Goal: Task Accomplishment & Management: Manage account settings

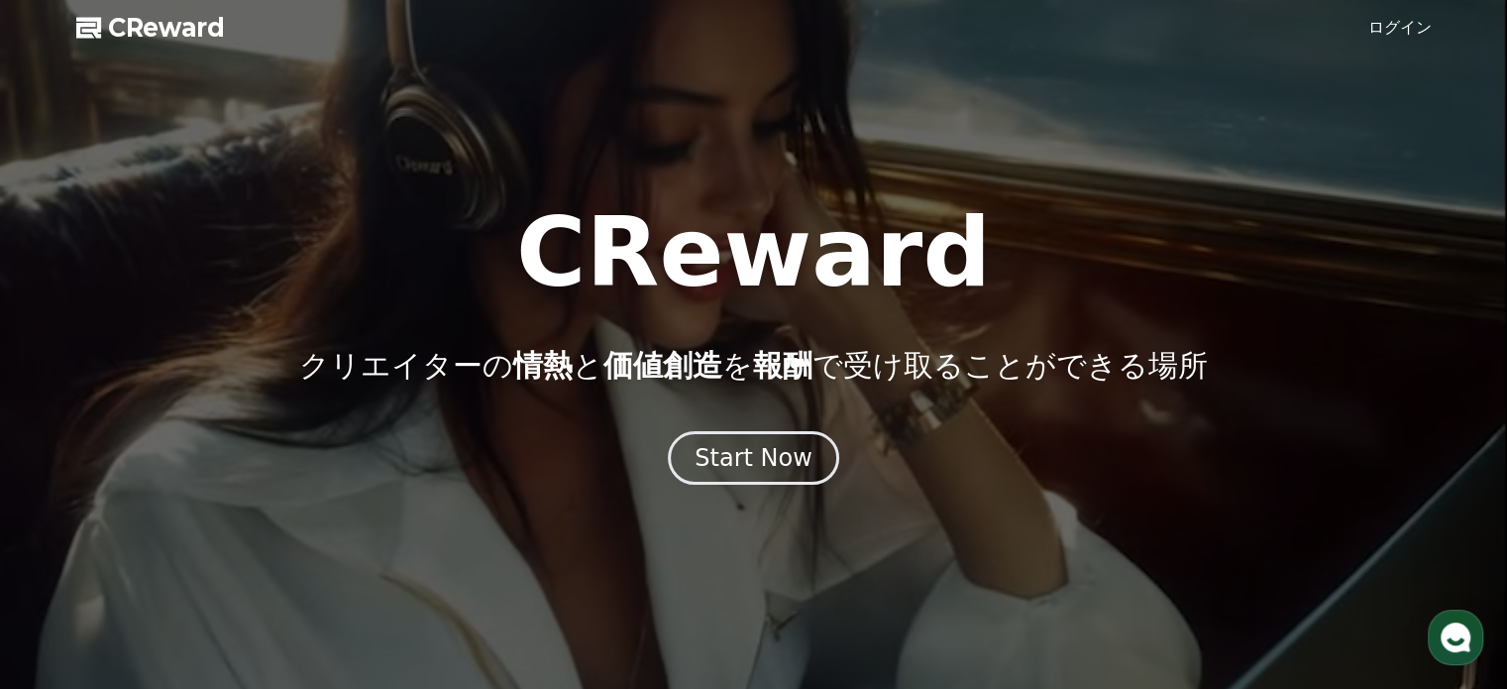
drag, startPoint x: 0, startPoint y: 0, endPoint x: 1167, endPoint y: 142, distance: 1176.0
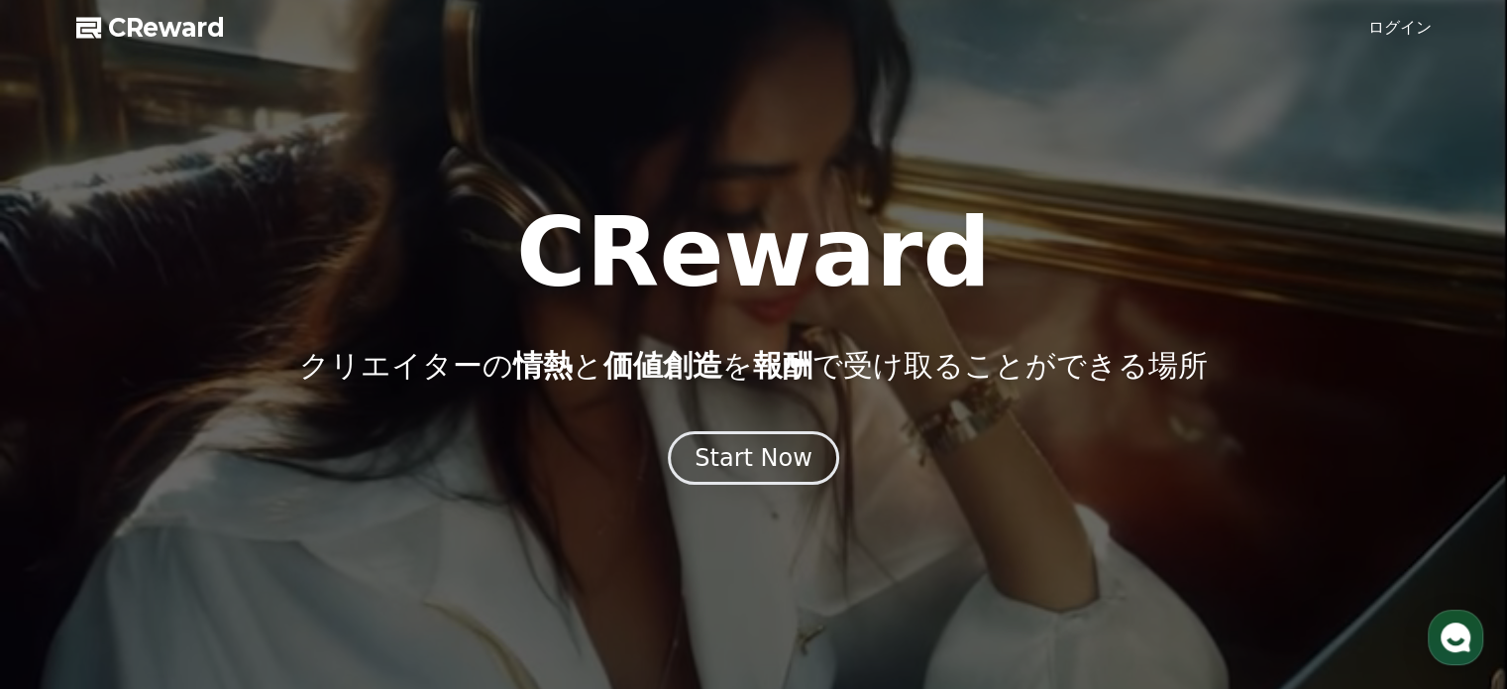
click at [1167, 142] on div at bounding box center [753, 344] width 1507 height 689
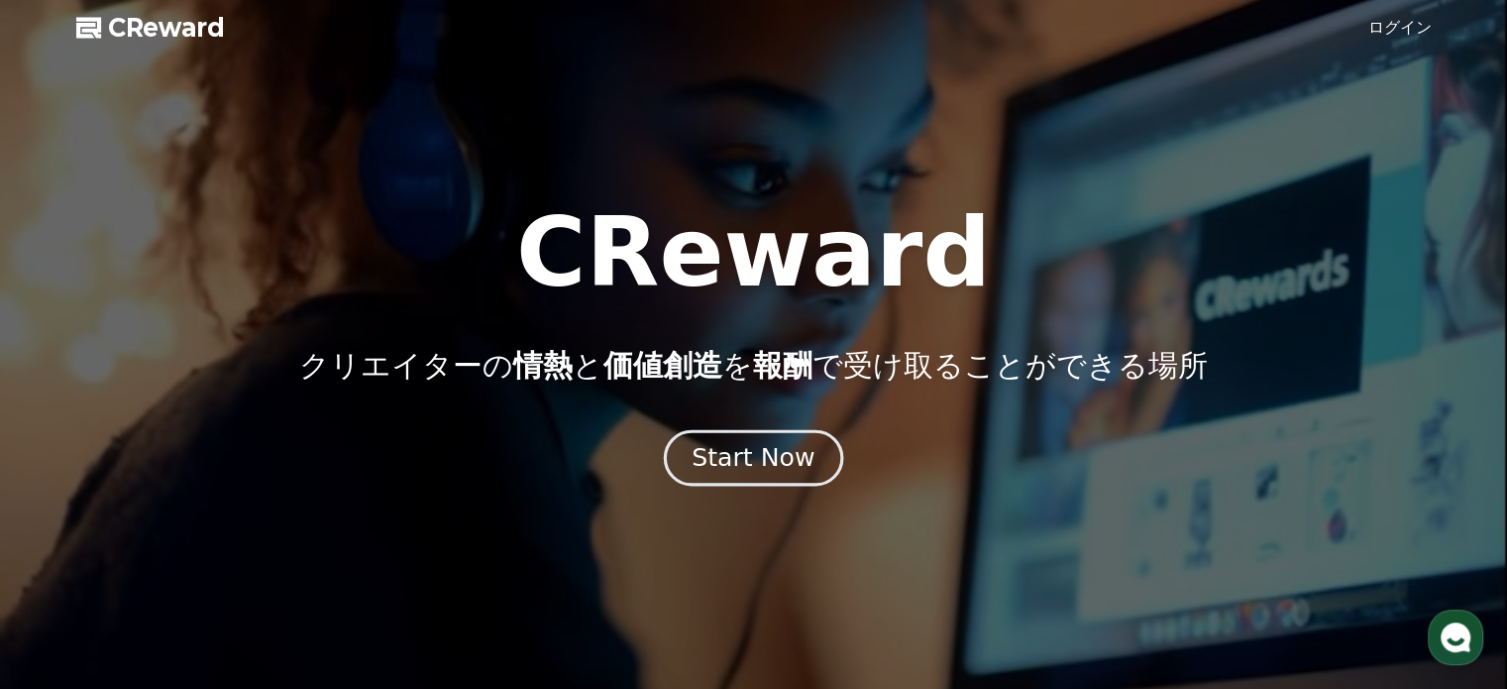
click at [764, 451] on div "Start Now" at bounding box center [753, 458] width 123 height 34
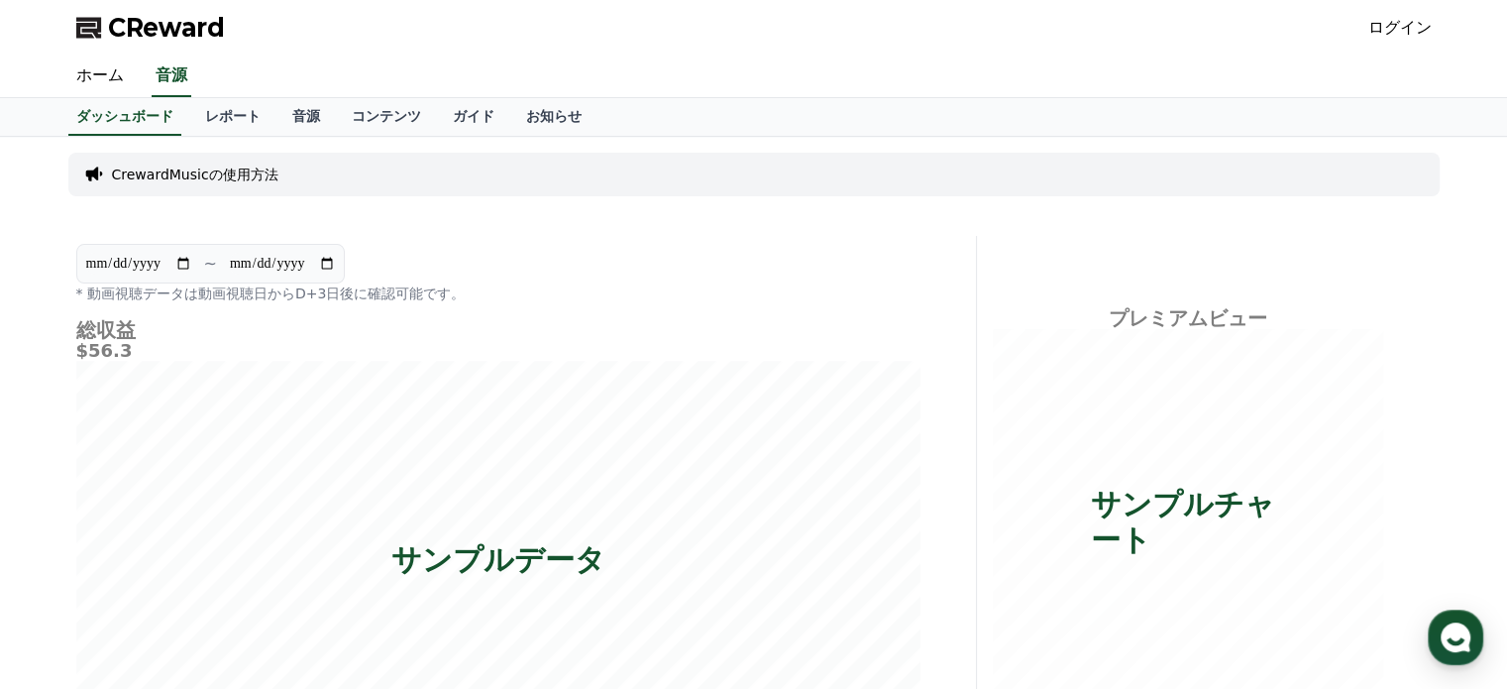
click at [143, 30] on span "CReward" at bounding box center [166, 28] width 117 height 32
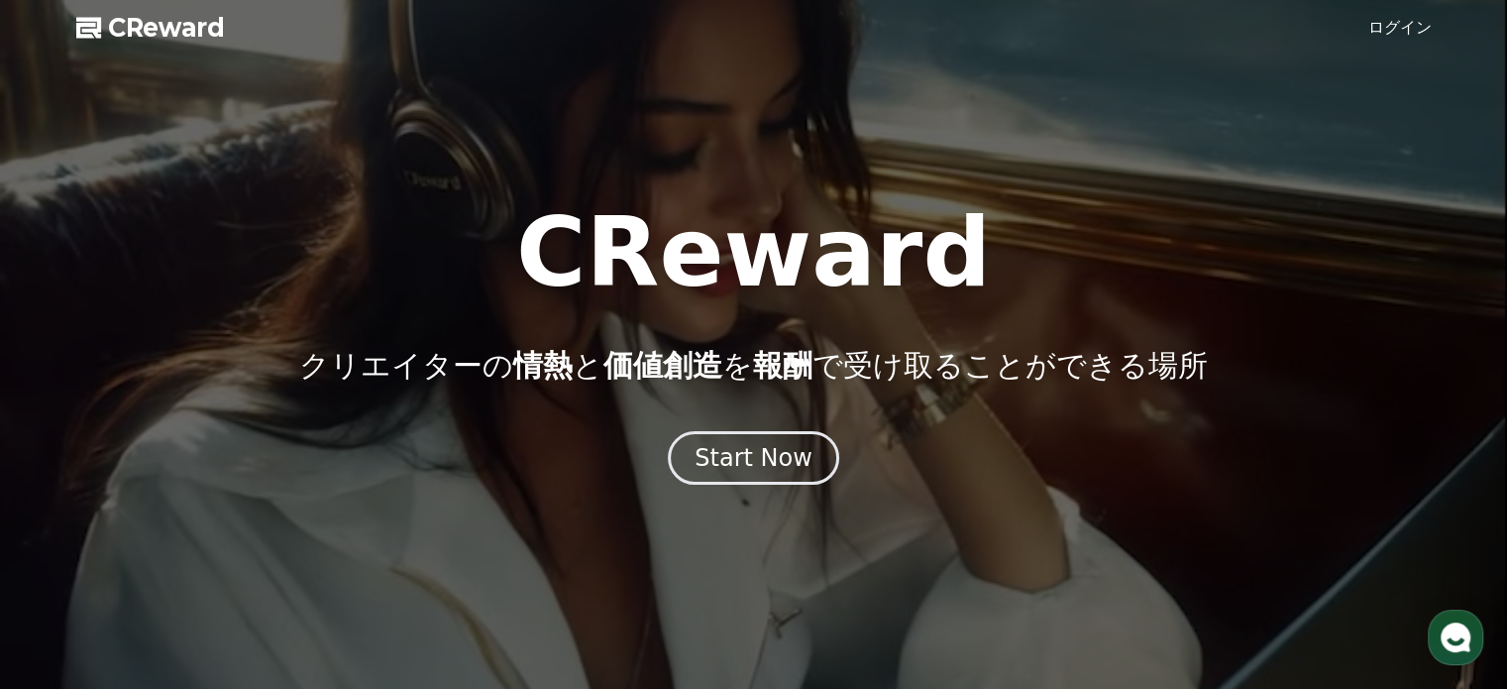
click at [1384, 26] on div at bounding box center [753, 344] width 1507 height 689
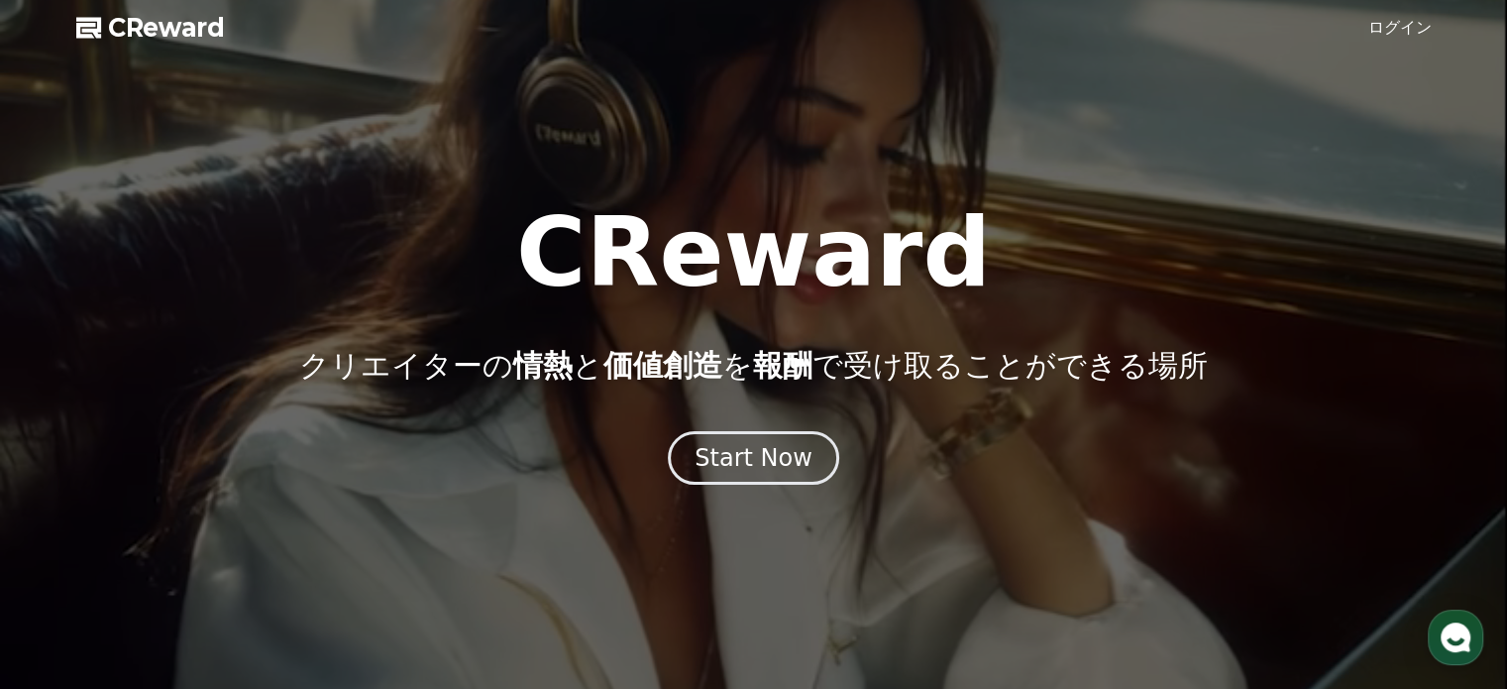
click at [1406, 27] on link "ログイン" at bounding box center [1400, 28] width 63 height 24
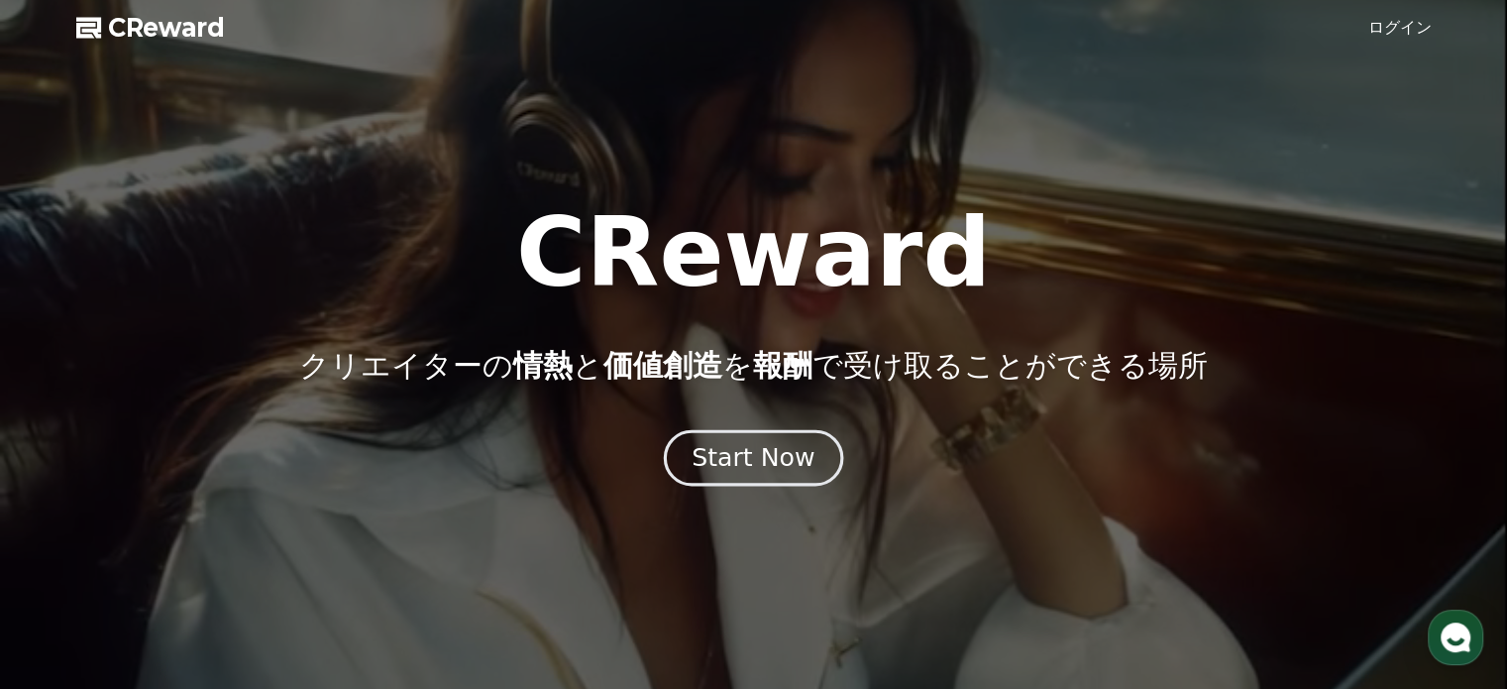
click at [765, 448] on div "Start Now" at bounding box center [753, 458] width 123 height 34
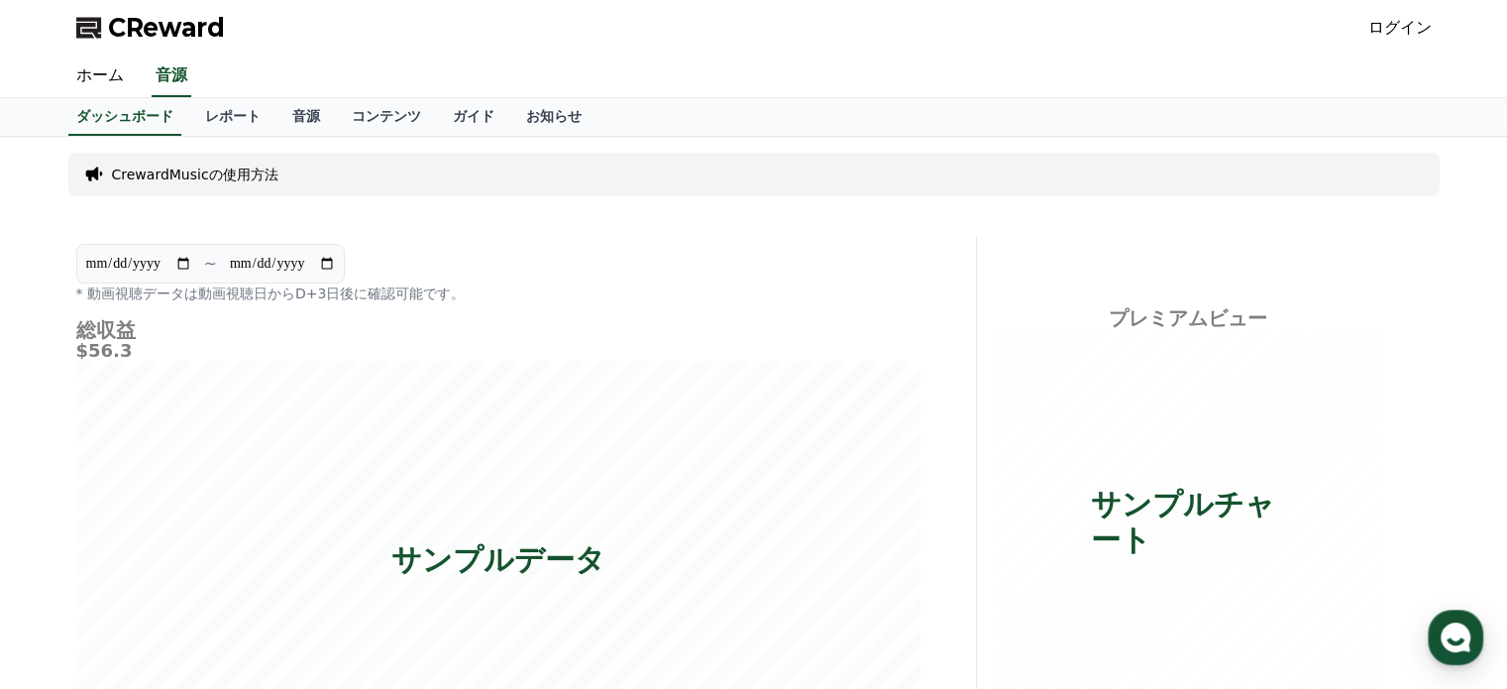
click at [198, 173] on p "CrewardMusicの使用方法" at bounding box center [195, 175] width 166 height 20
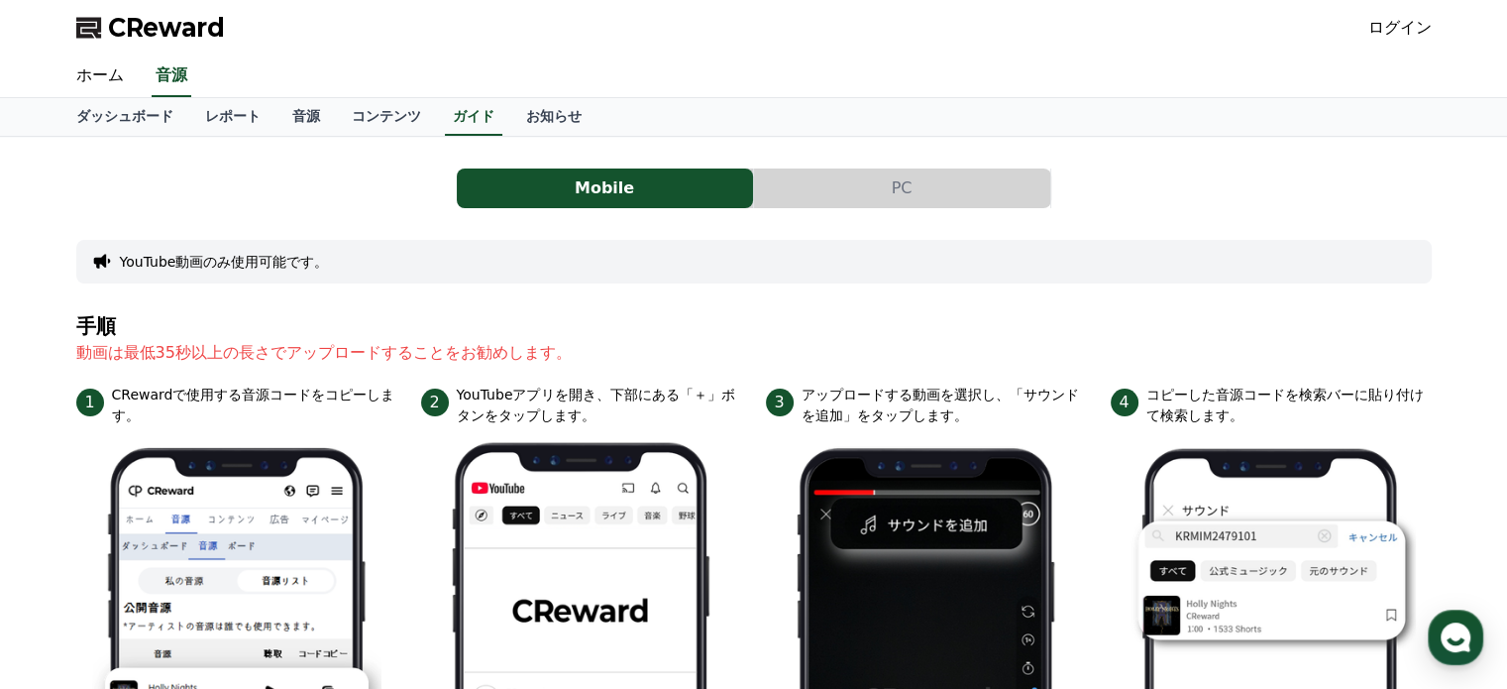
click at [930, 199] on button "PC" at bounding box center [902, 188] width 296 height 40
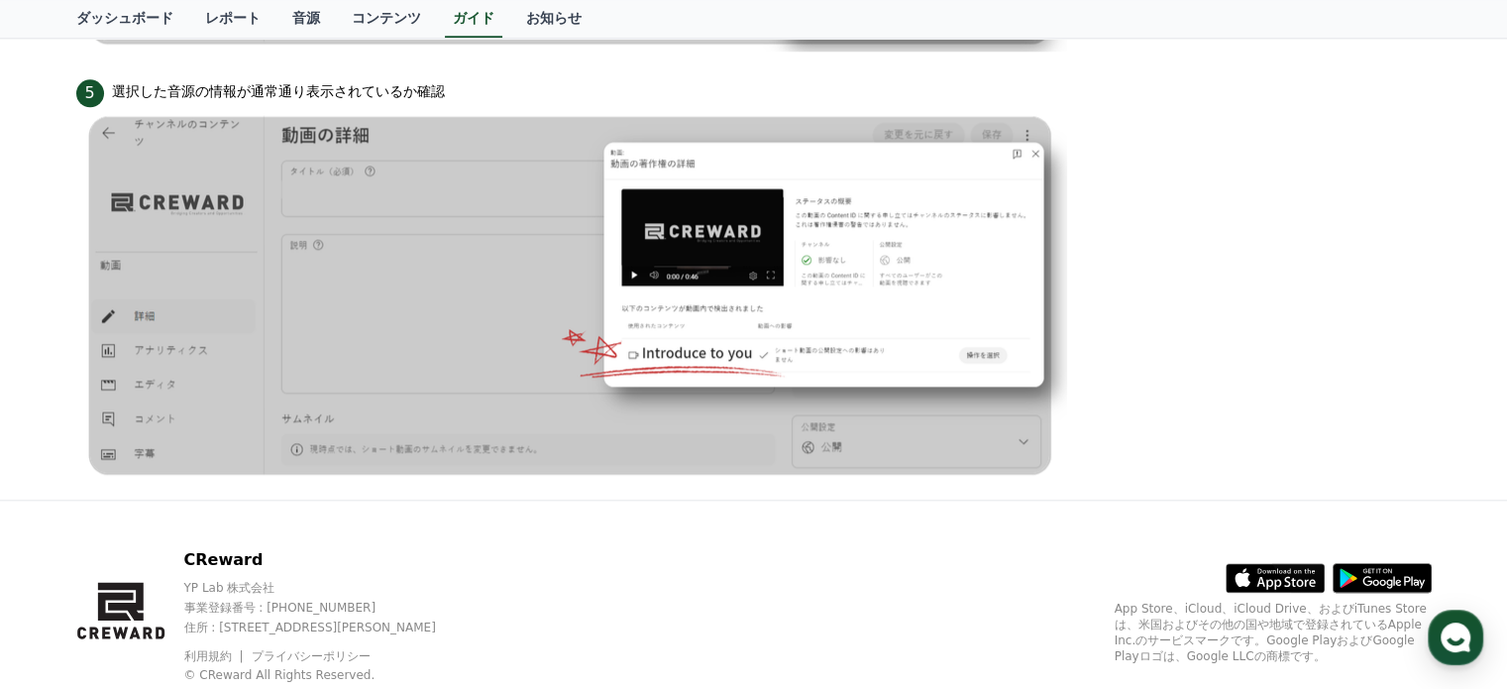
scroll to position [2042, 0]
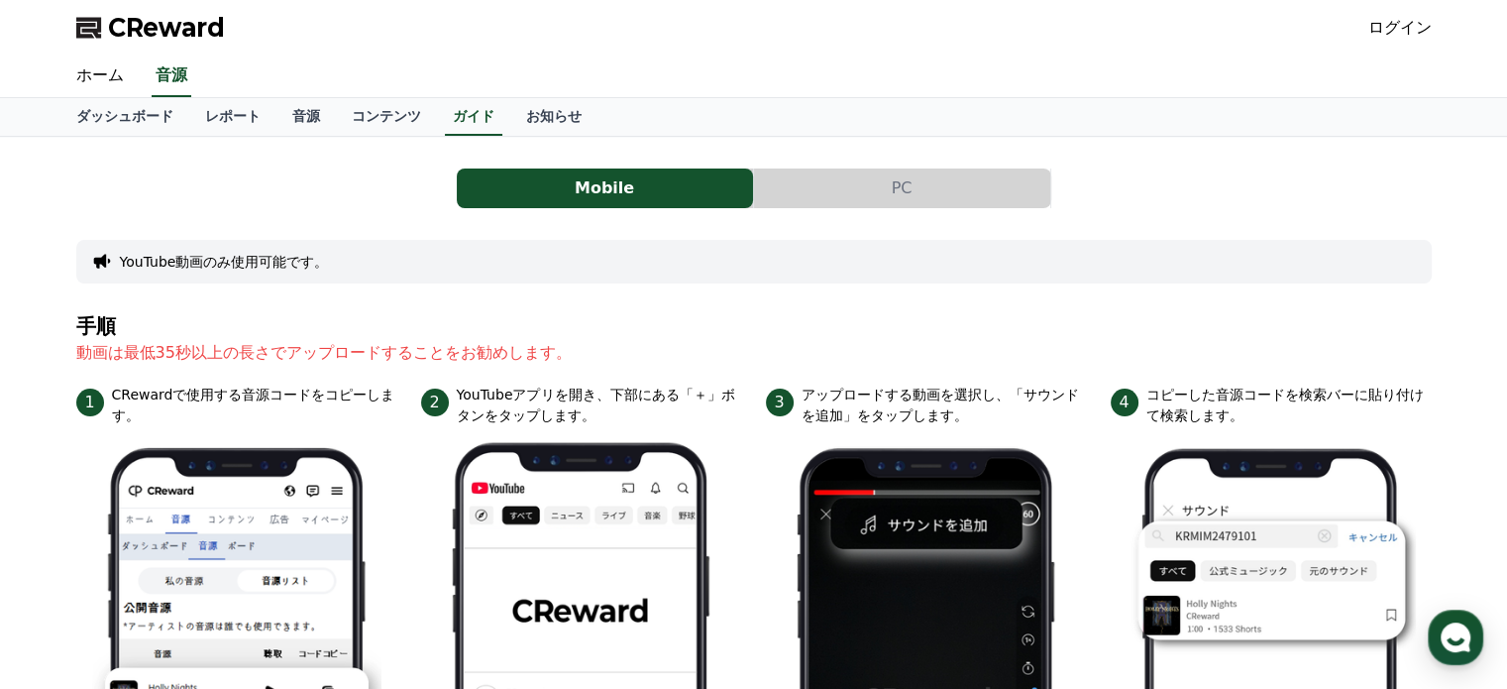
click at [1410, 30] on link "ログイン" at bounding box center [1400, 28] width 63 height 24
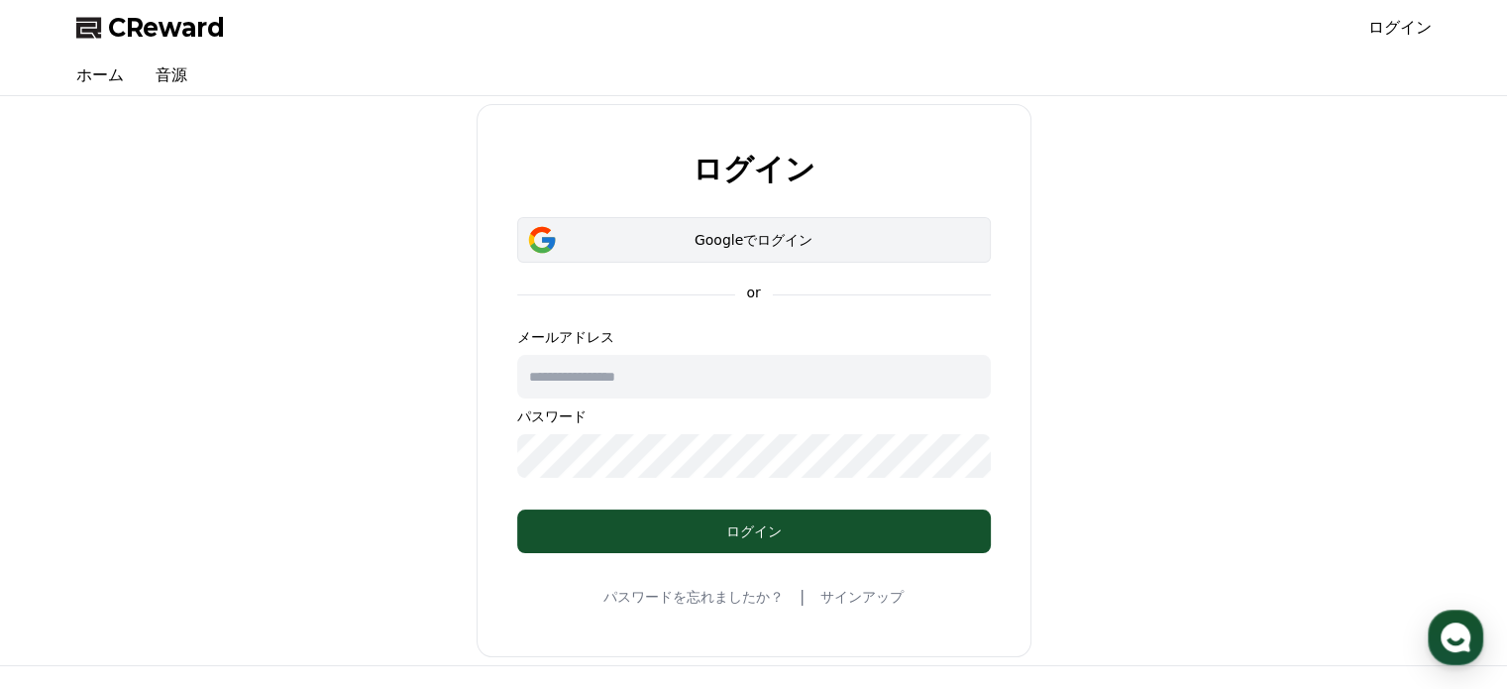
click at [751, 239] on div "Googleでログイン" at bounding box center [754, 240] width 416 height 20
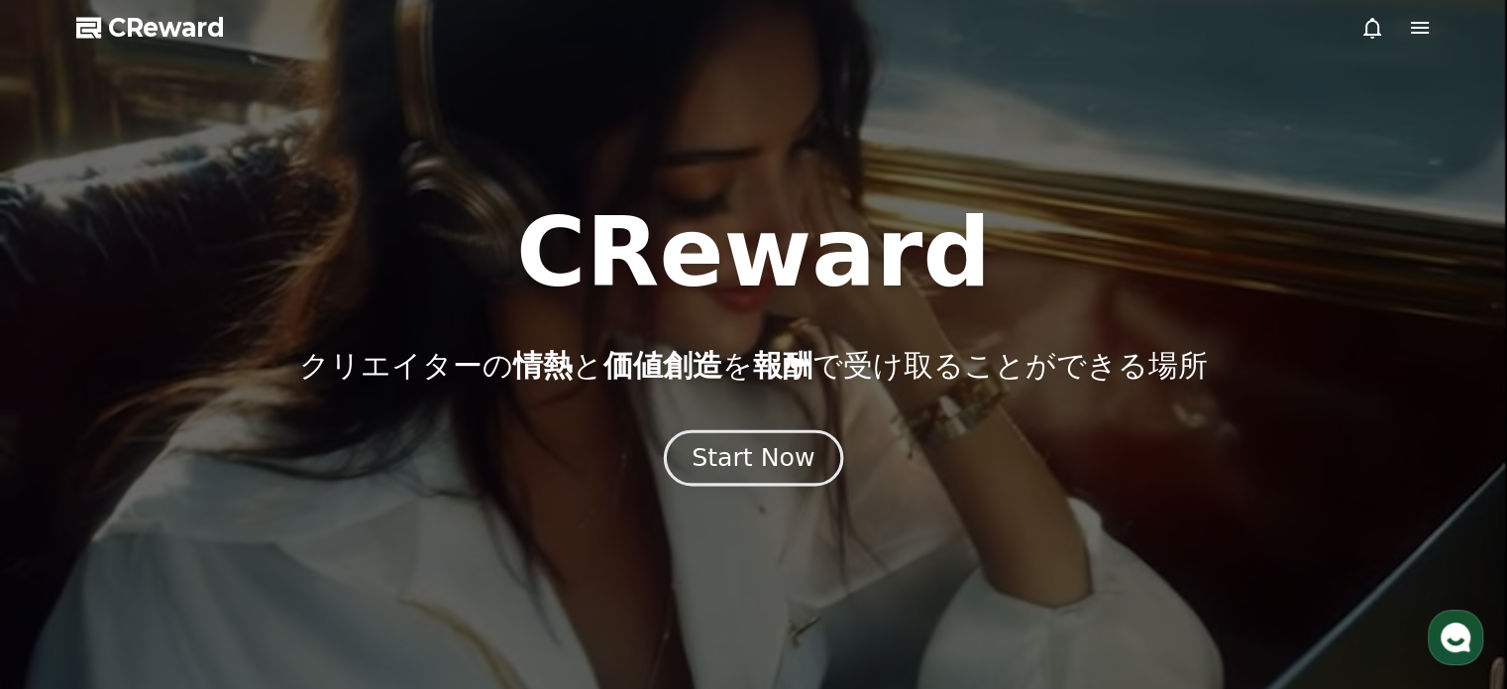
click at [775, 453] on div "Start Now" at bounding box center [753, 458] width 123 height 34
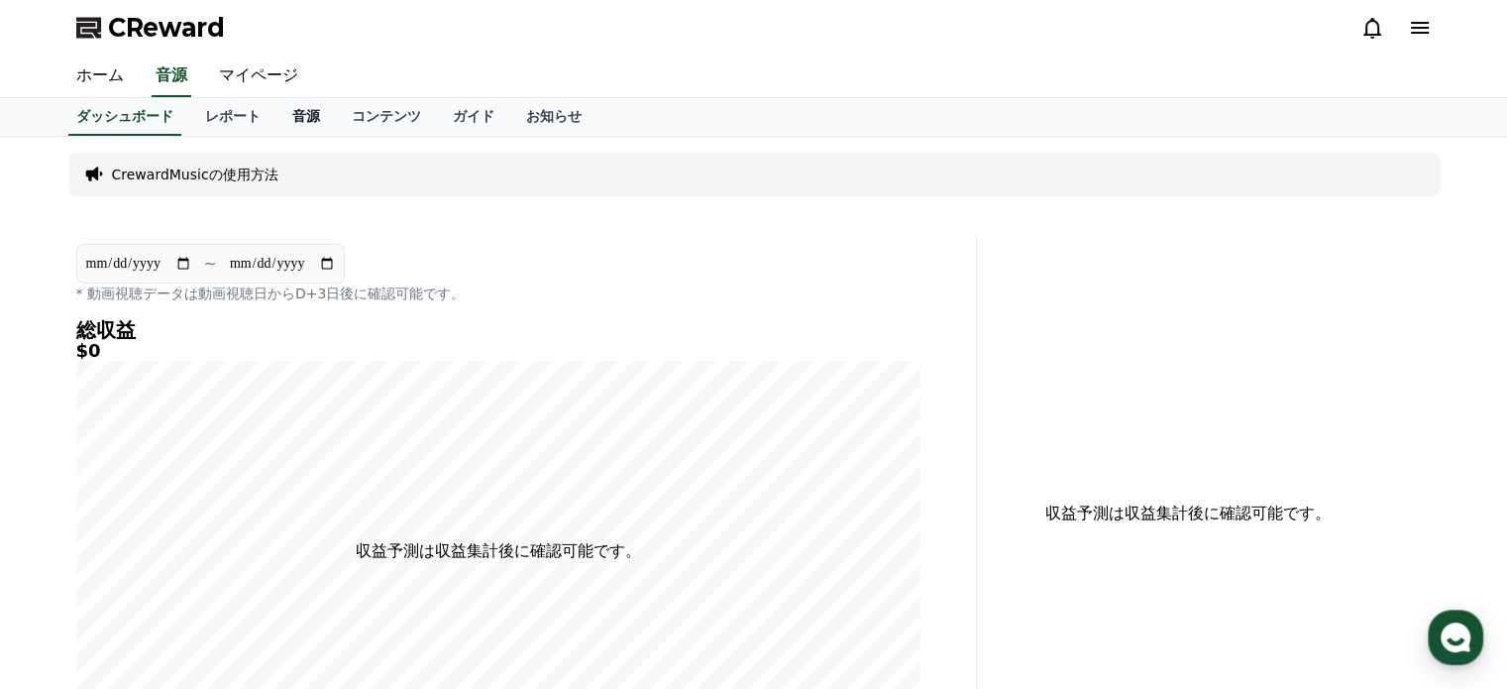
click at [277, 109] on link "音源" at bounding box center [306, 117] width 59 height 38
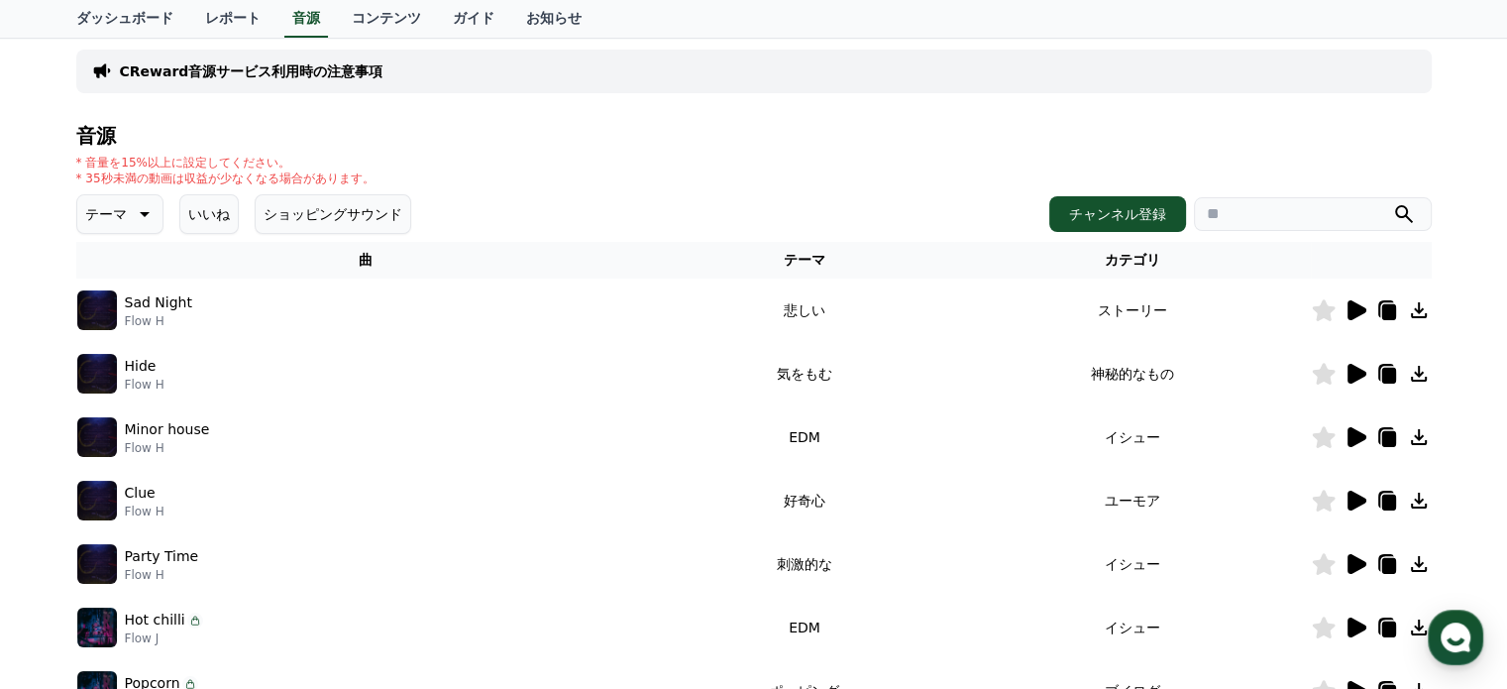
scroll to position [165, 0]
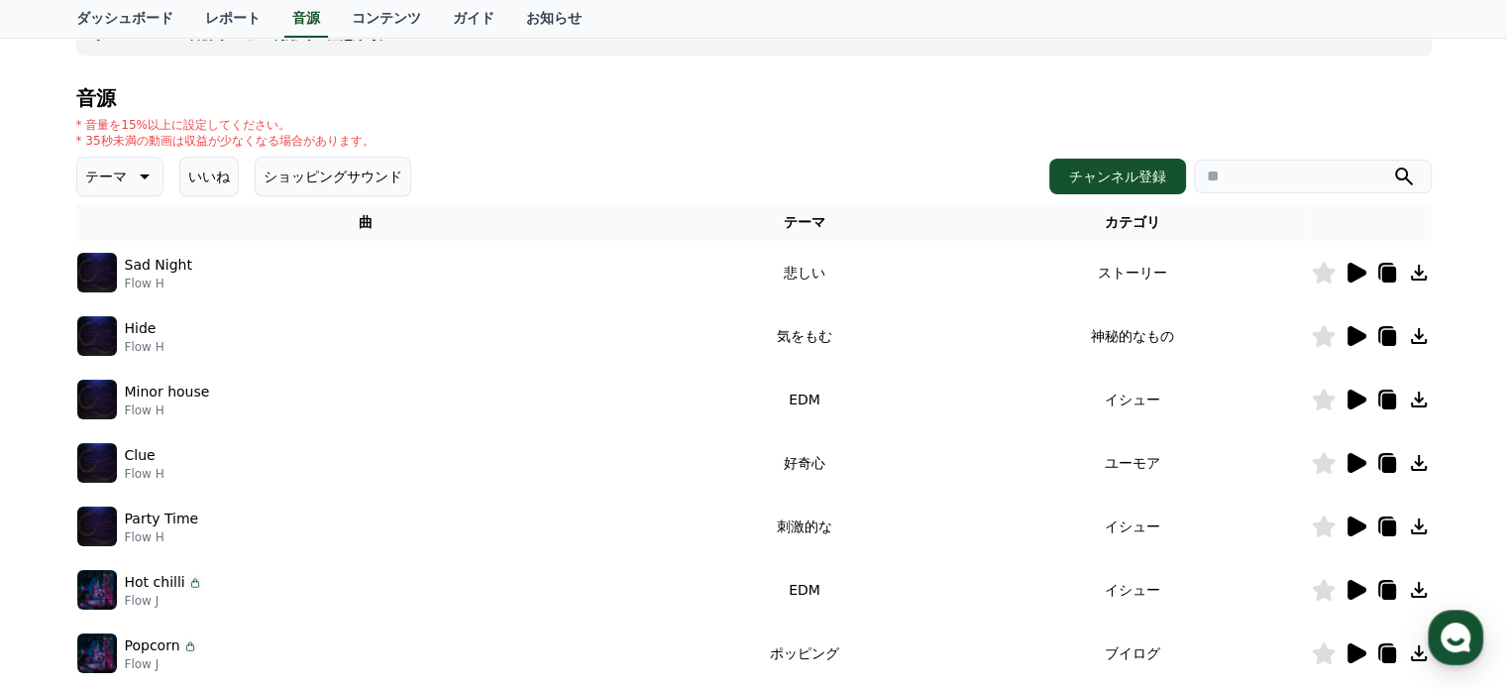
click at [1356, 335] on icon at bounding box center [1357, 336] width 19 height 20
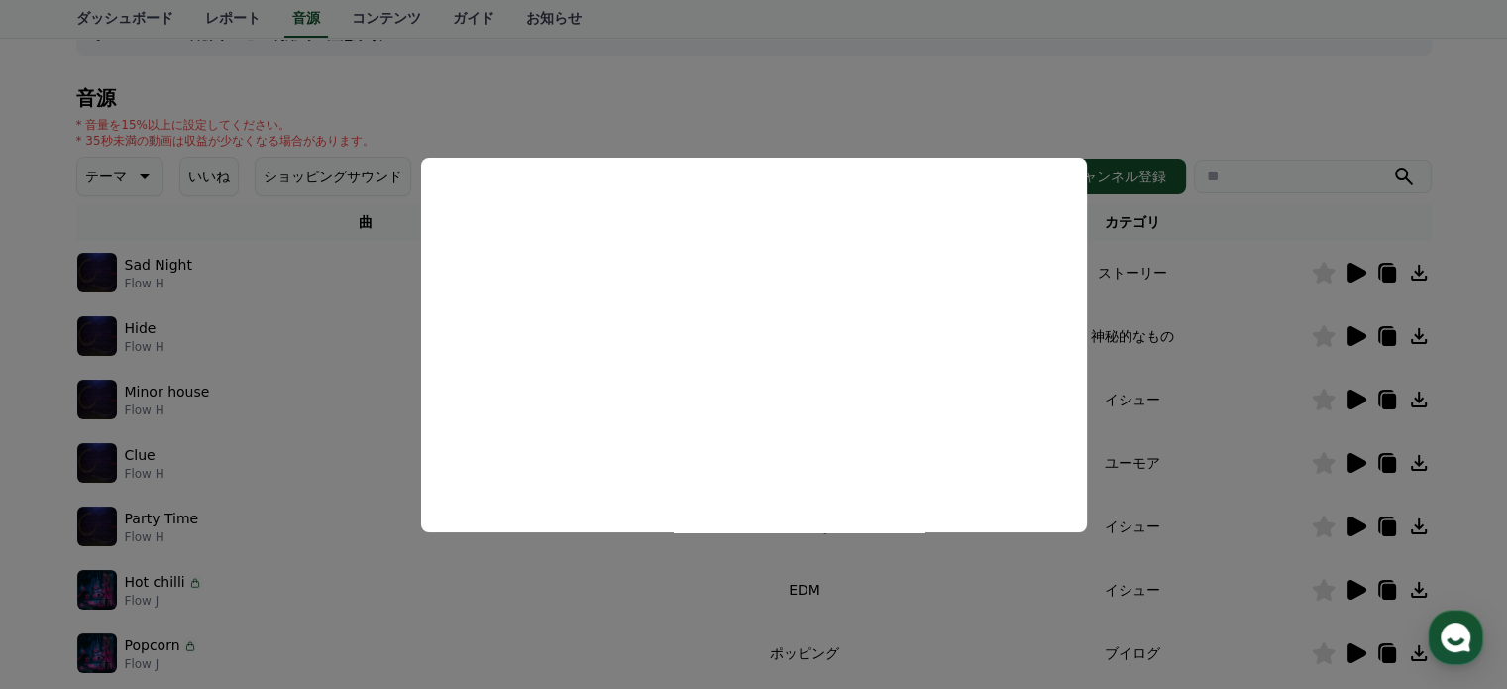
click at [1355, 268] on button "close modal" at bounding box center [753, 344] width 1507 height 689
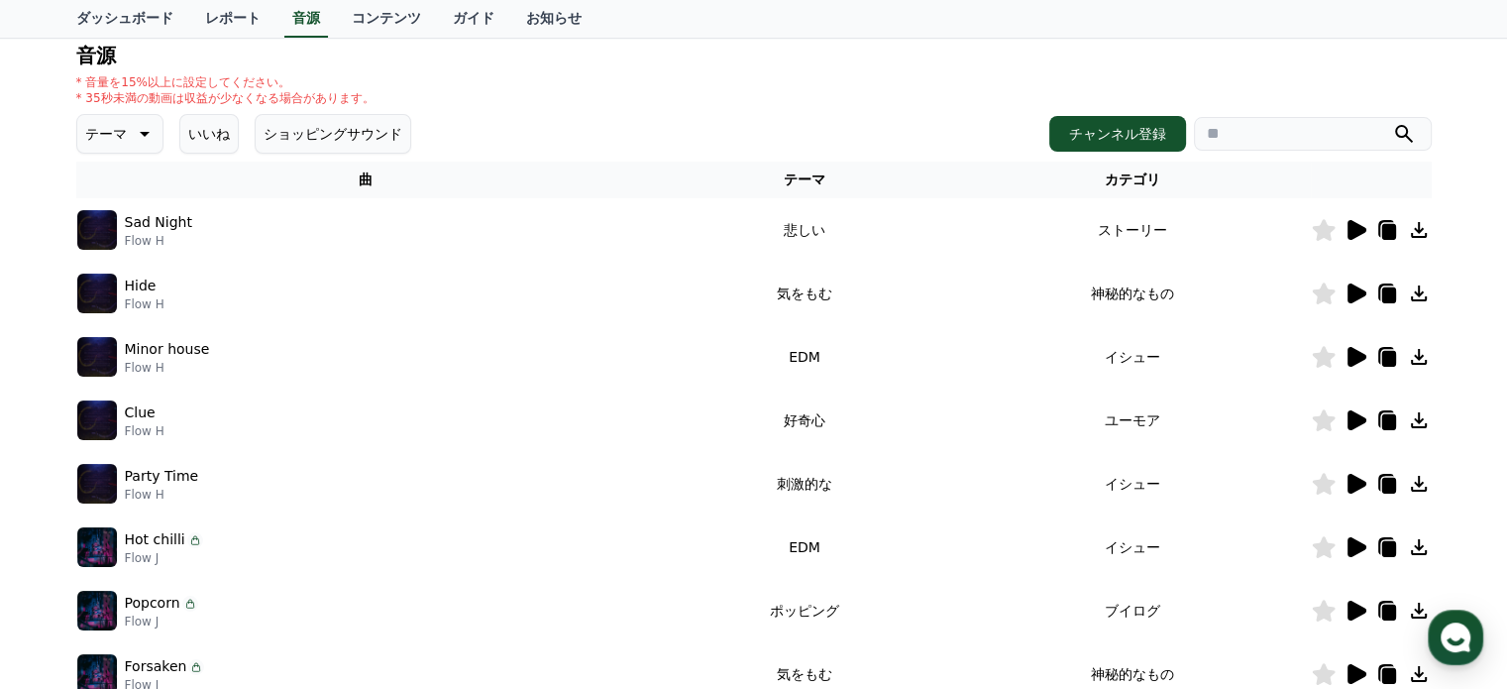
scroll to position [0, 0]
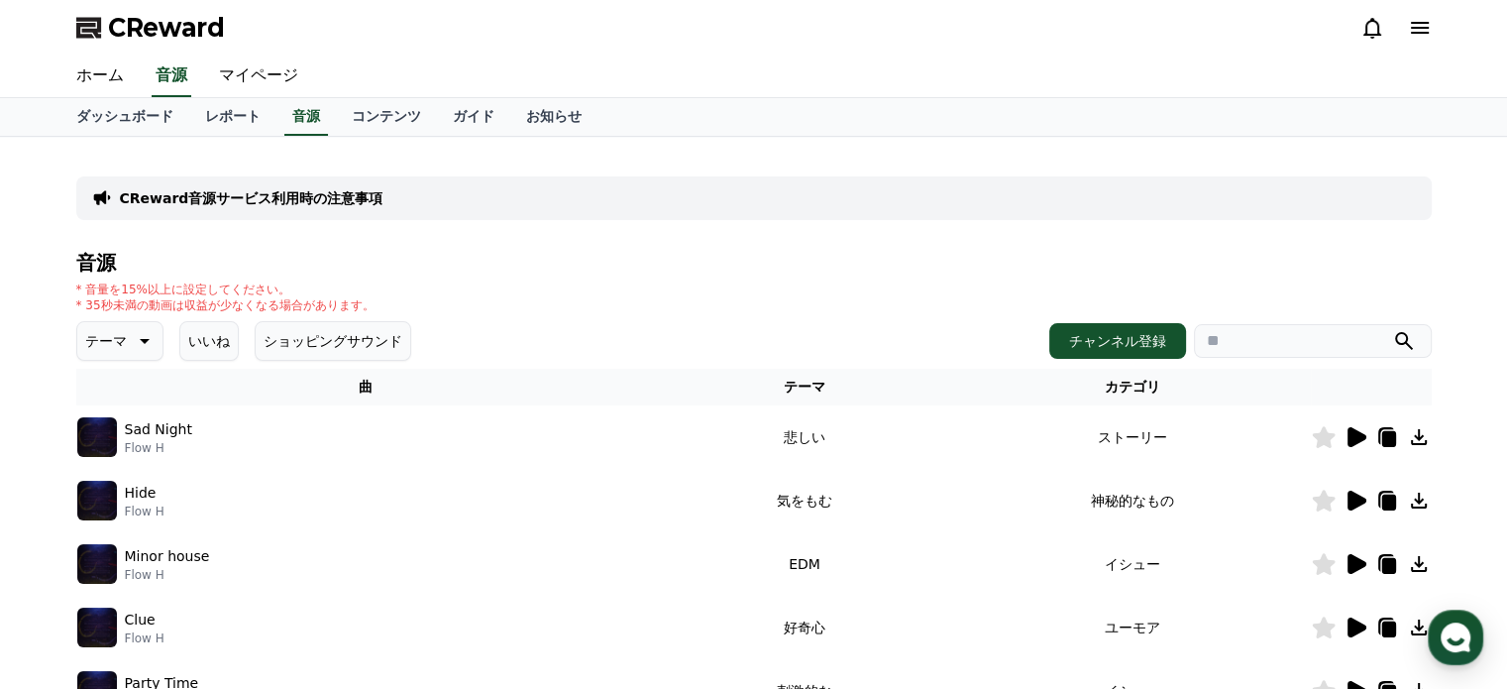
click at [139, 341] on icon at bounding box center [143, 341] width 24 height 24
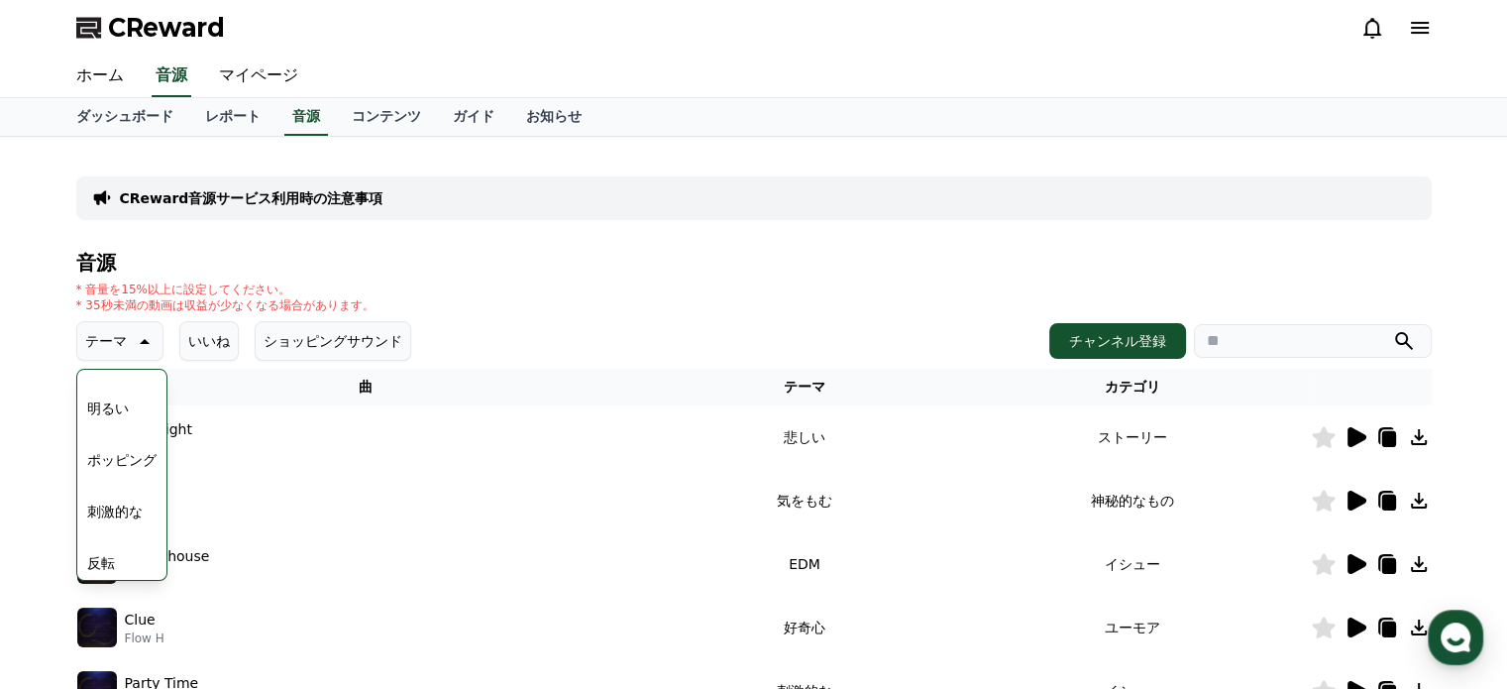
scroll to position [196, 0]
click at [119, 449] on button "ポッピング" at bounding box center [121, 455] width 85 height 44
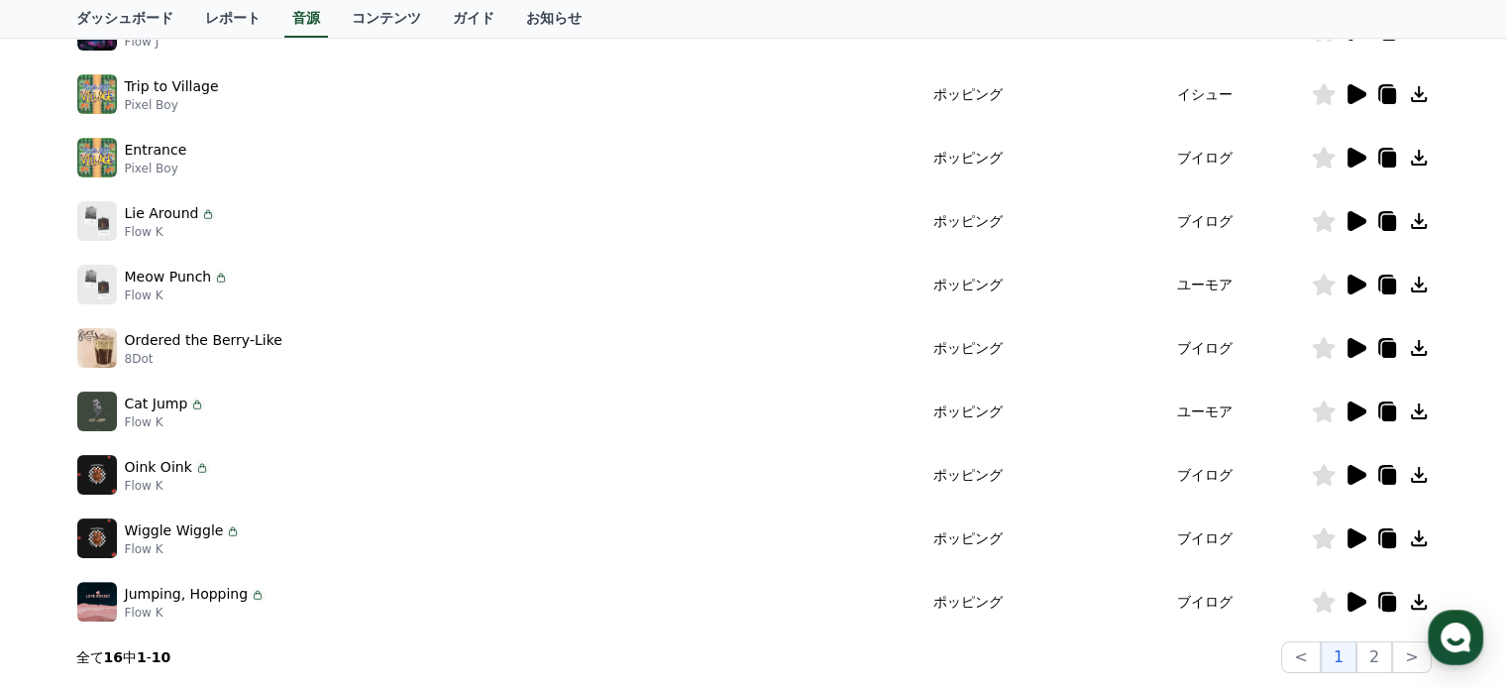
scroll to position [496, 0]
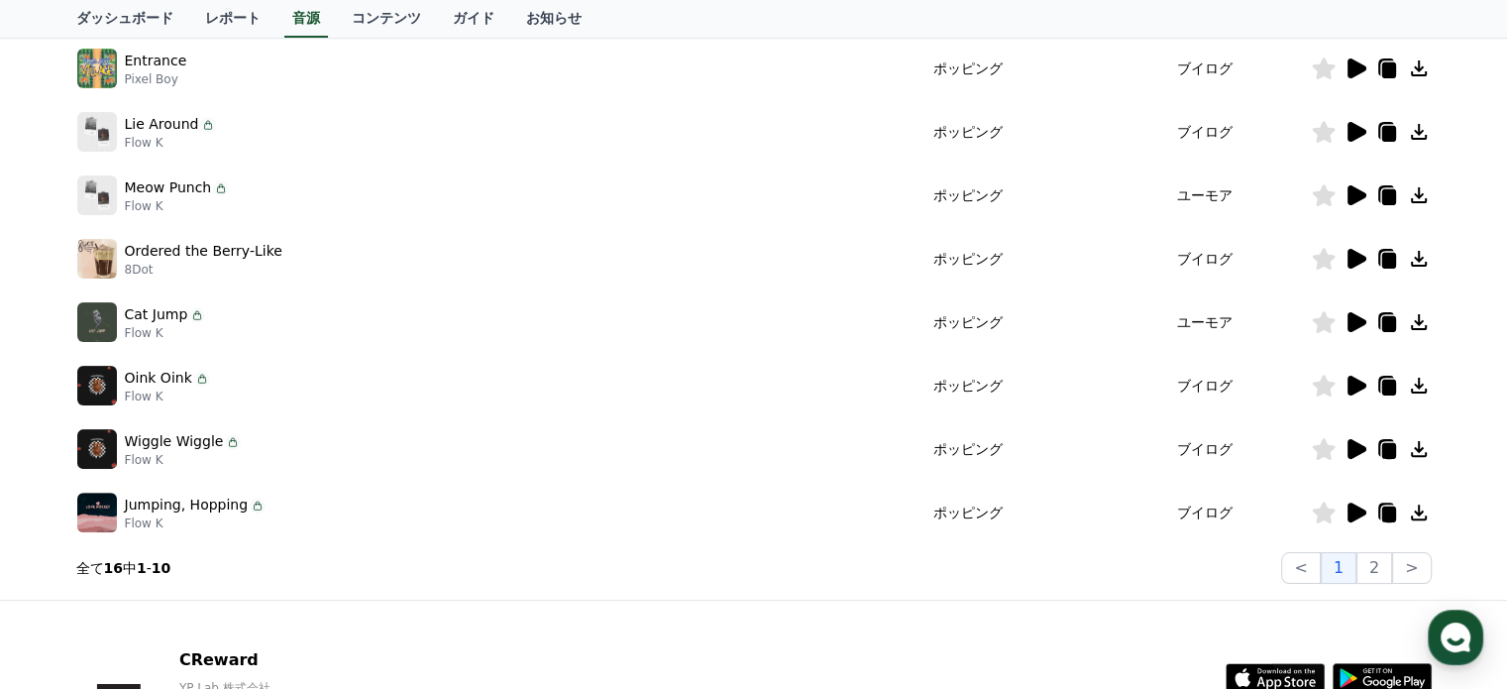
click at [1349, 262] on icon at bounding box center [1357, 259] width 19 height 20
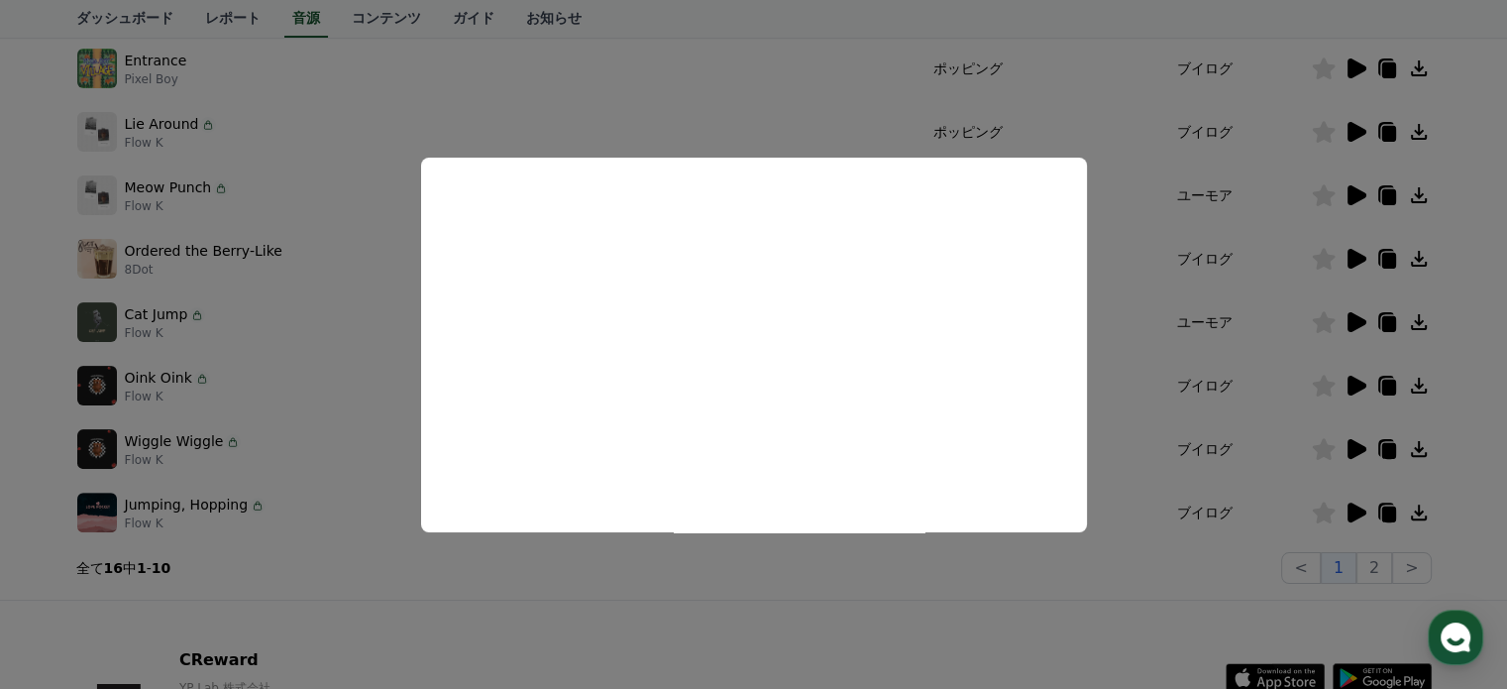
click at [840, 131] on button "close modal" at bounding box center [753, 344] width 1507 height 689
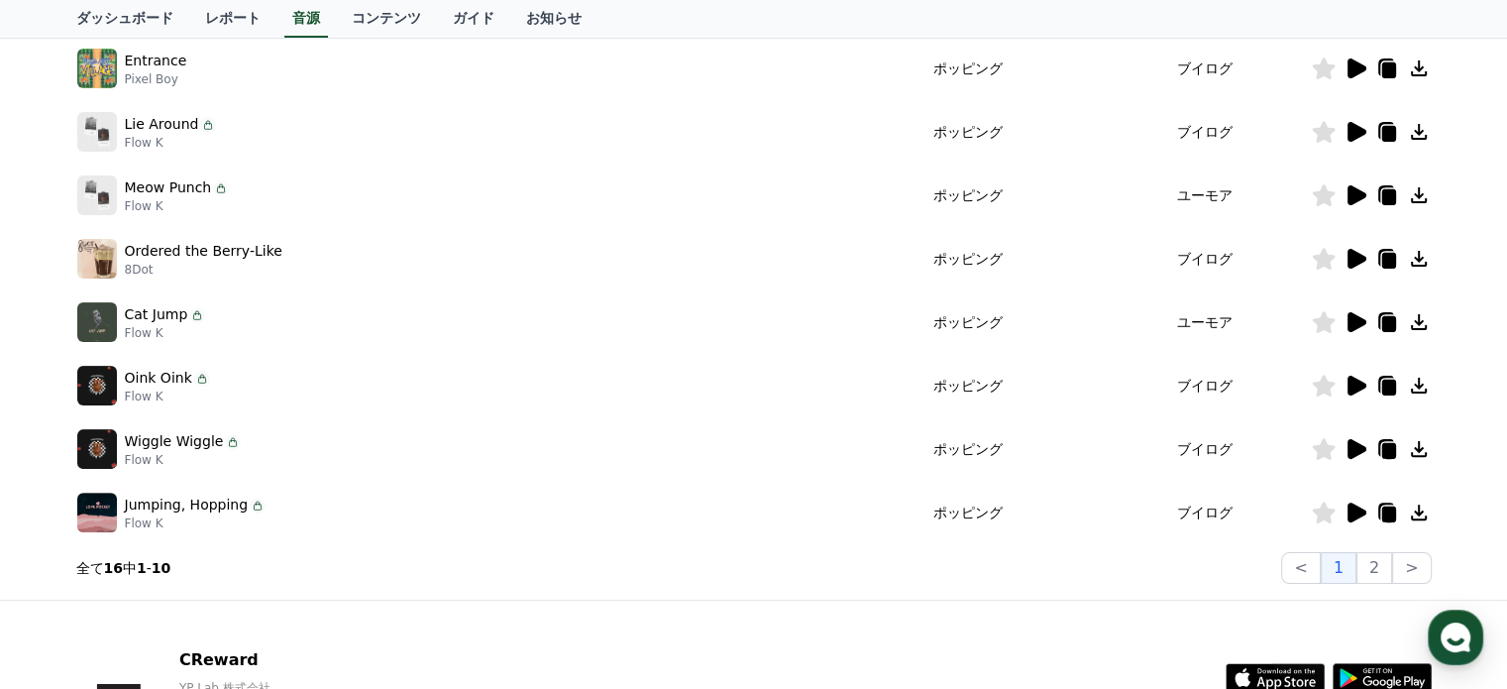
scroll to position [0, 0]
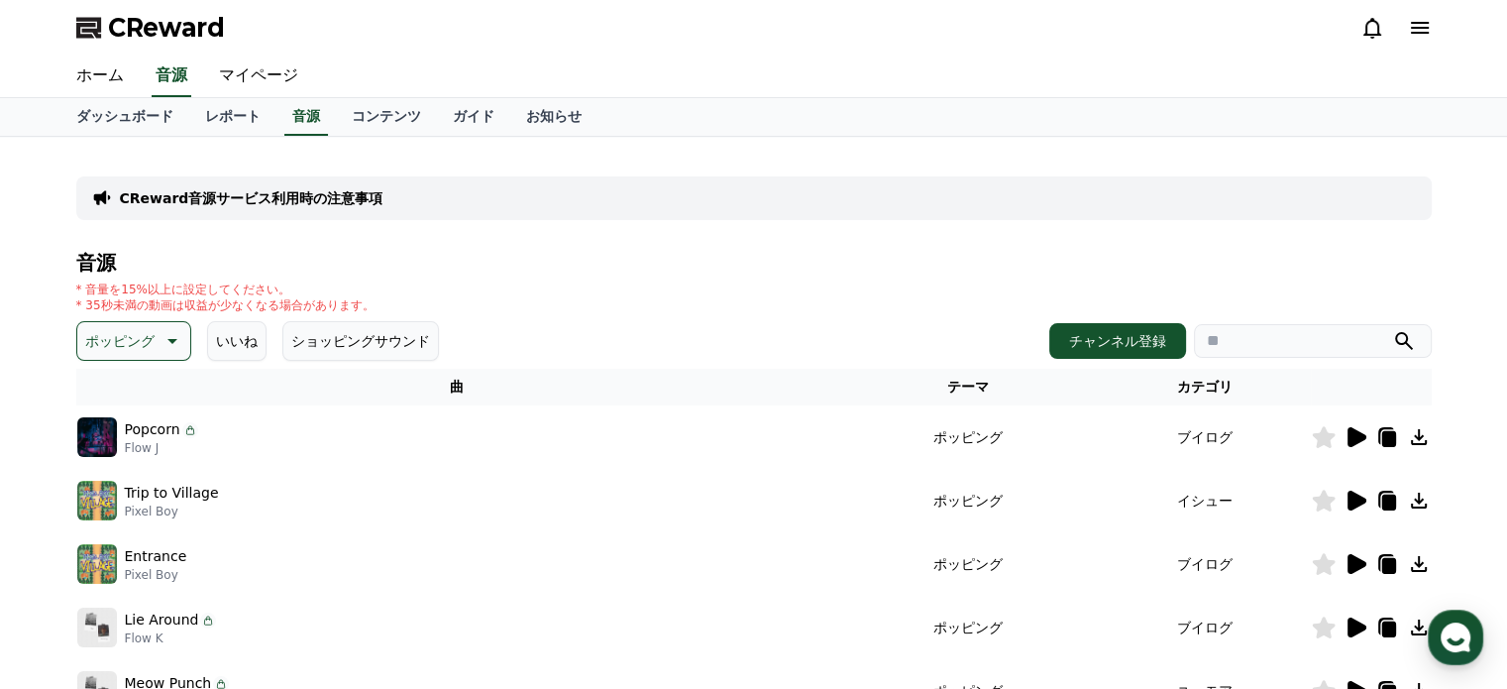
click at [188, 35] on span "CReward" at bounding box center [166, 28] width 117 height 32
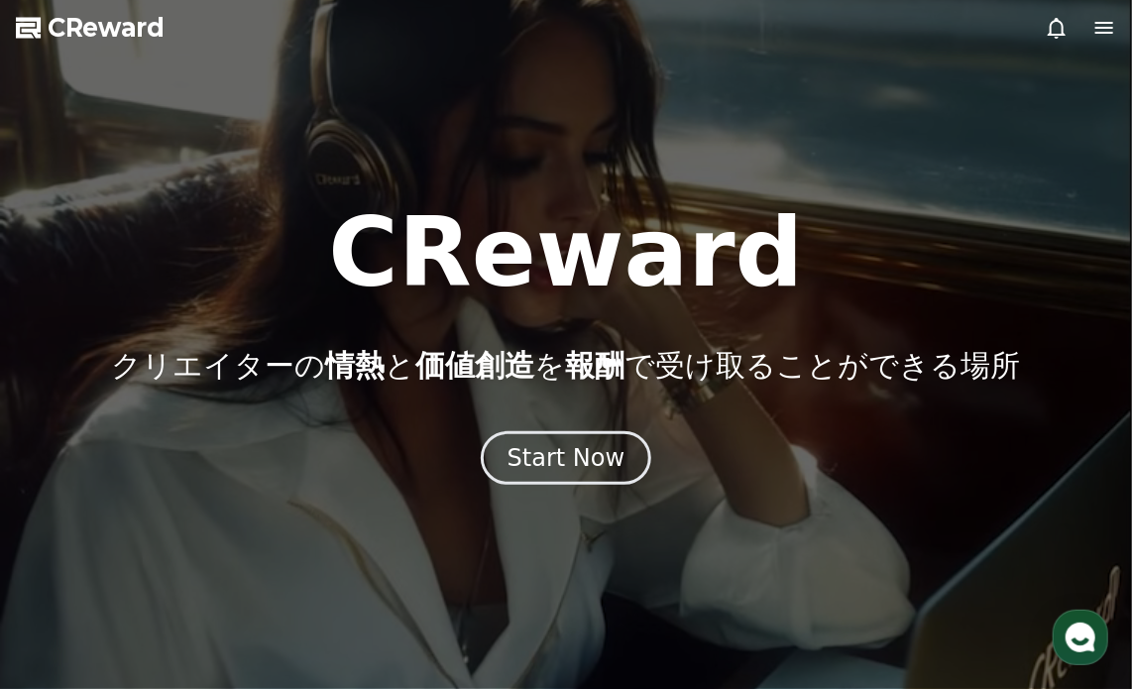
click at [981, 371] on div "CReward クリエイターの 情熱 と 価値創造 を 報酬 で受け取ることができる場所" at bounding box center [566, 294] width 1132 height 178
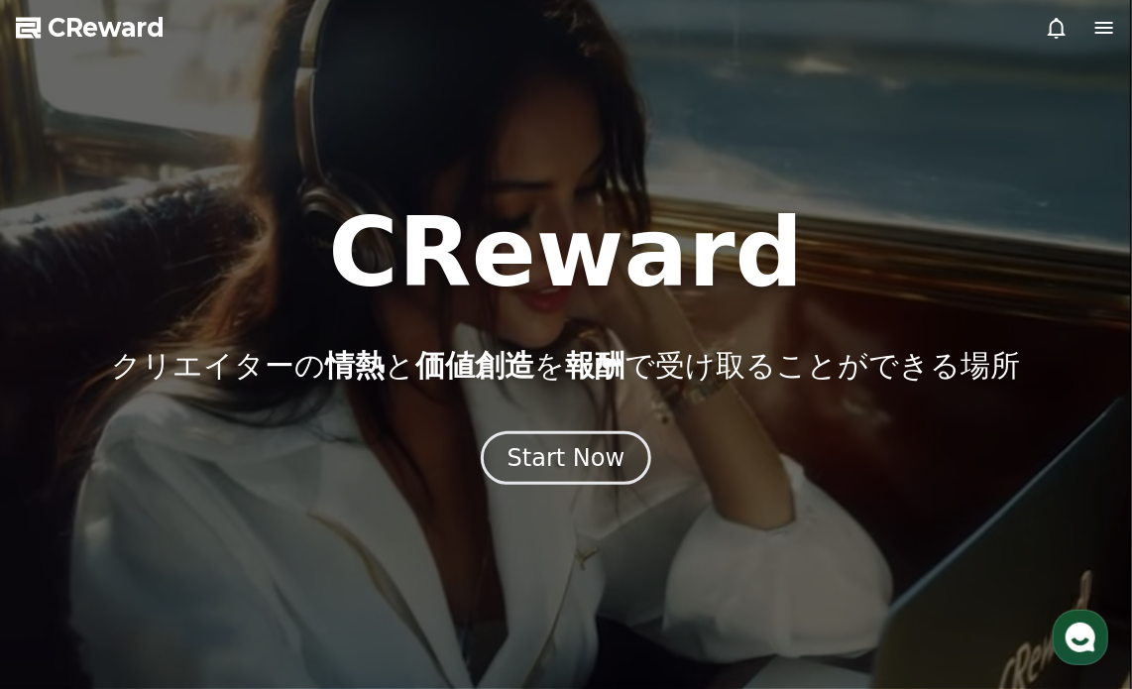
drag, startPoint x: 1483, startPoint y: 0, endPoint x: 691, endPoint y: 21, distance: 792.1
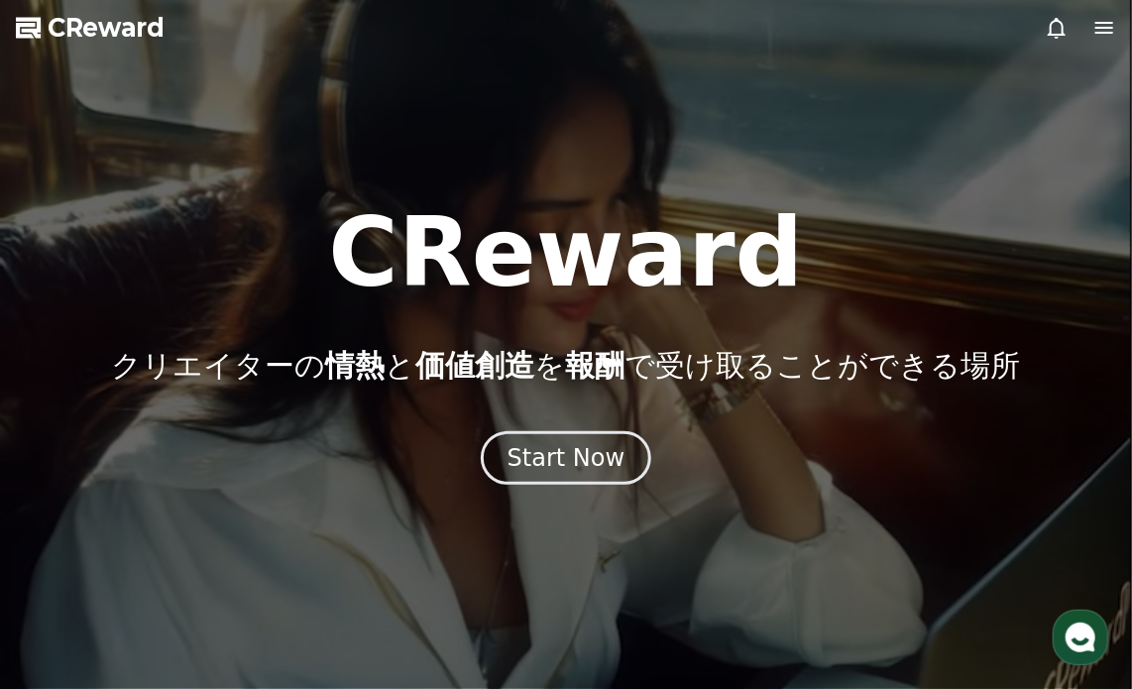
click at [691, 21] on div at bounding box center [566, 344] width 1132 height 689
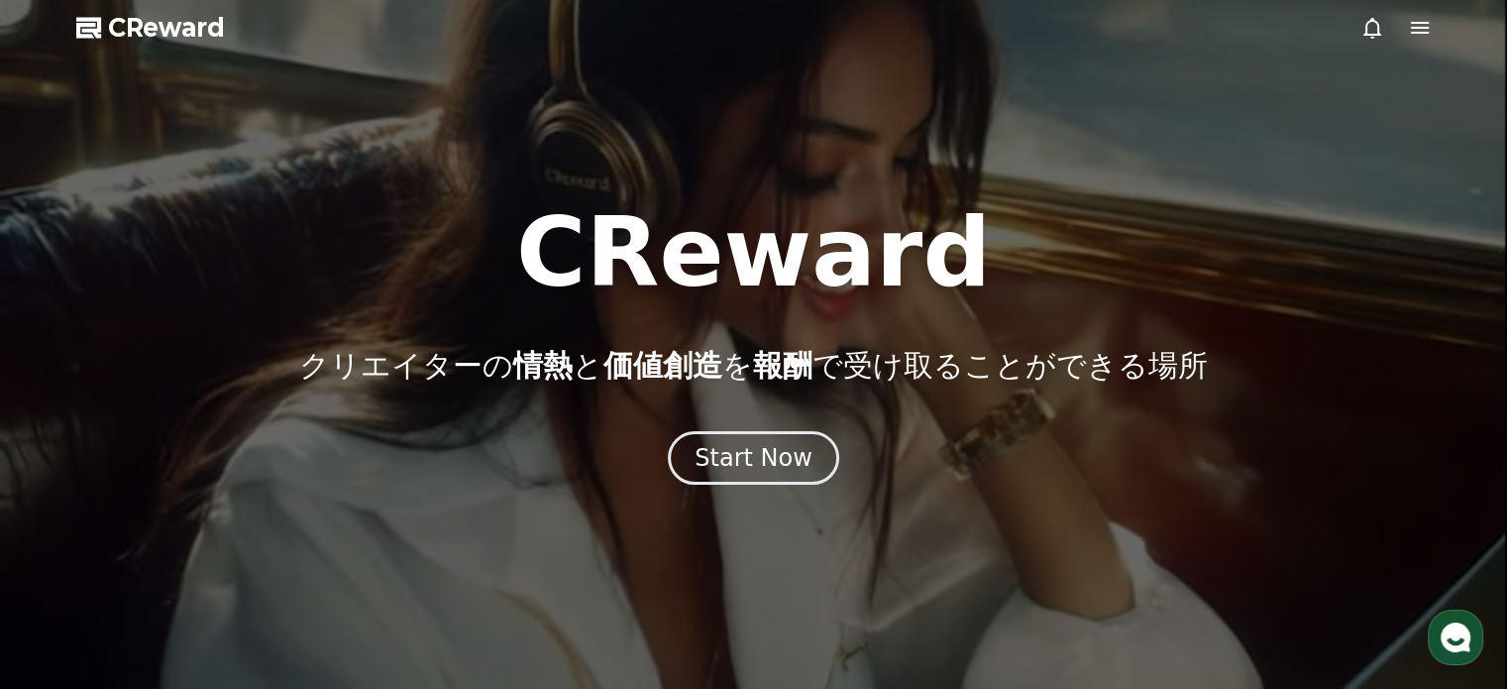
drag, startPoint x: 1146, startPoint y: 132, endPoint x: 1474, endPoint y: 392, distance: 419.0
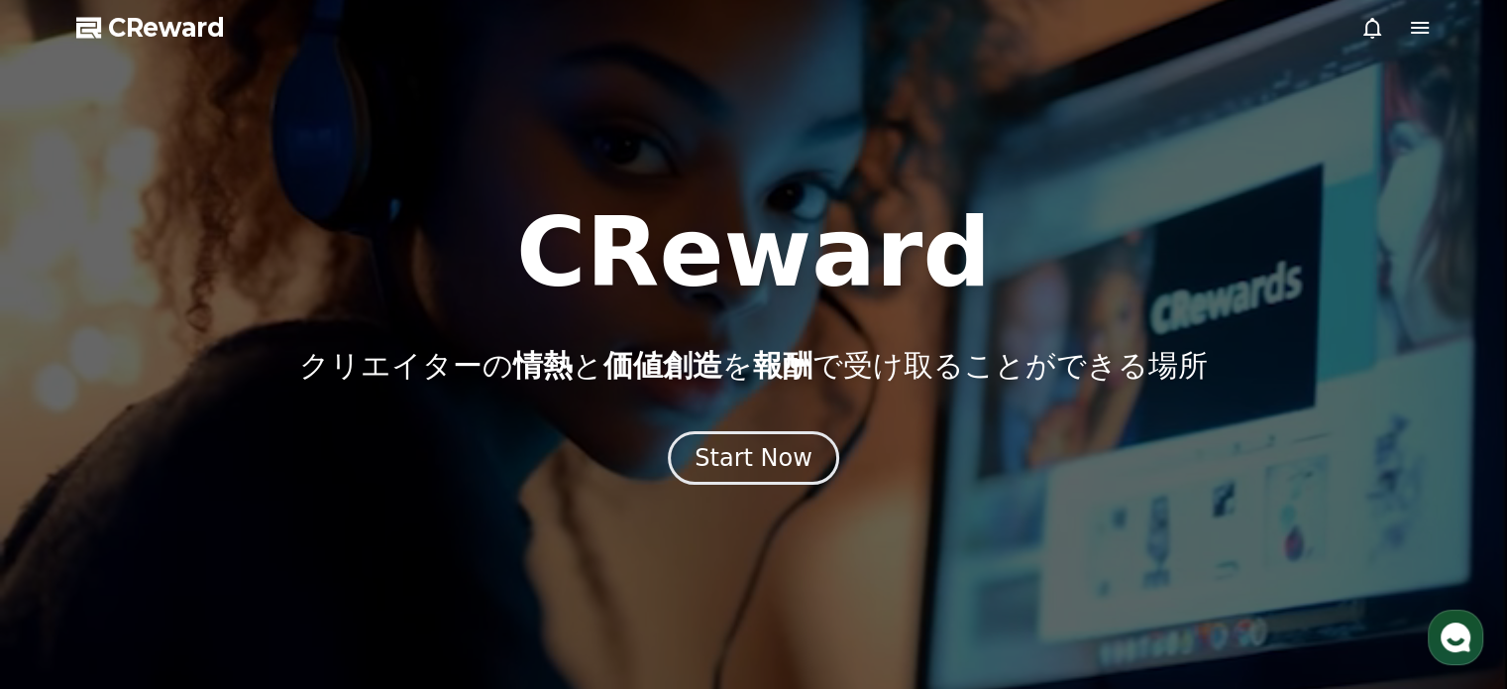
click at [1474, 392] on div "CReward クリエイターの 情熱 と 価値創造 を 報酬 で受け取ることができる場所 Start Now" at bounding box center [753, 344] width 1507 height 279
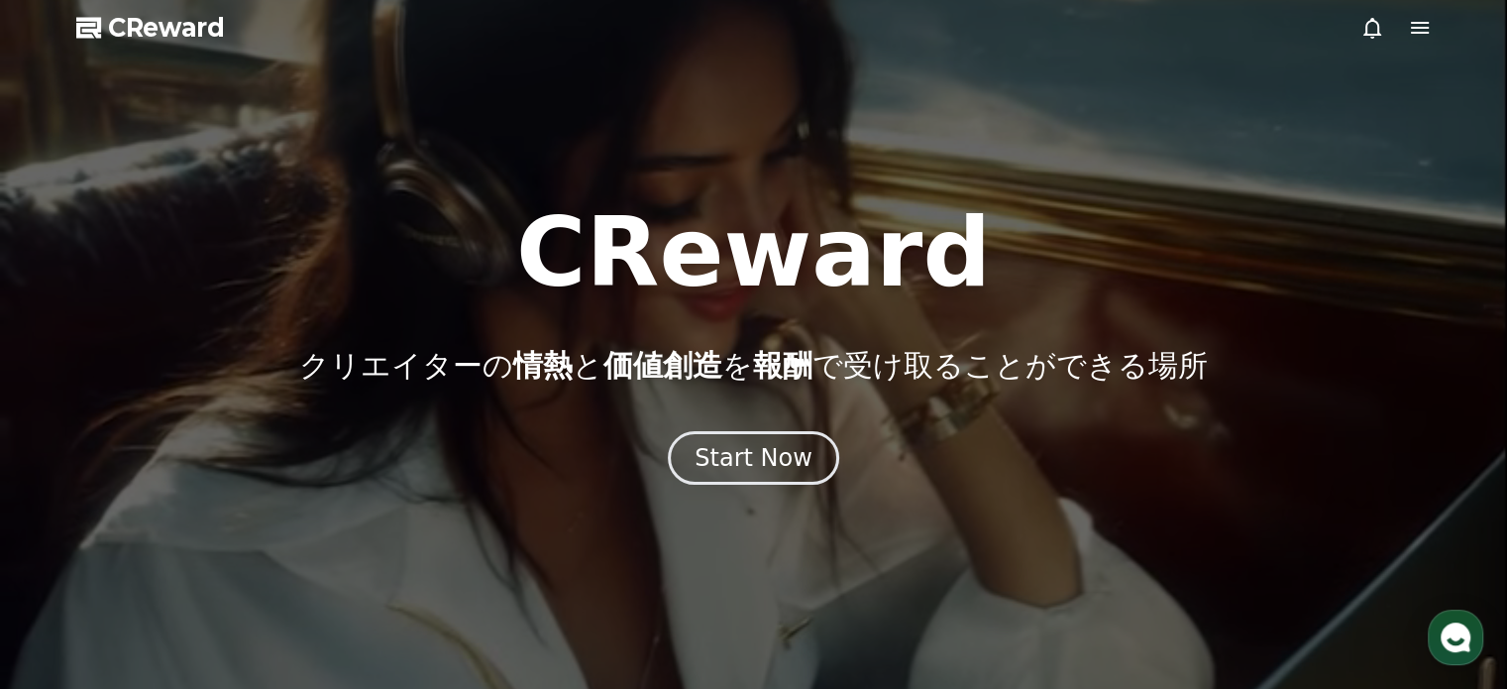
drag, startPoint x: 1159, startPoint y: 458, endPoint x: 1102, endPoint y: 189, distance: 274.5
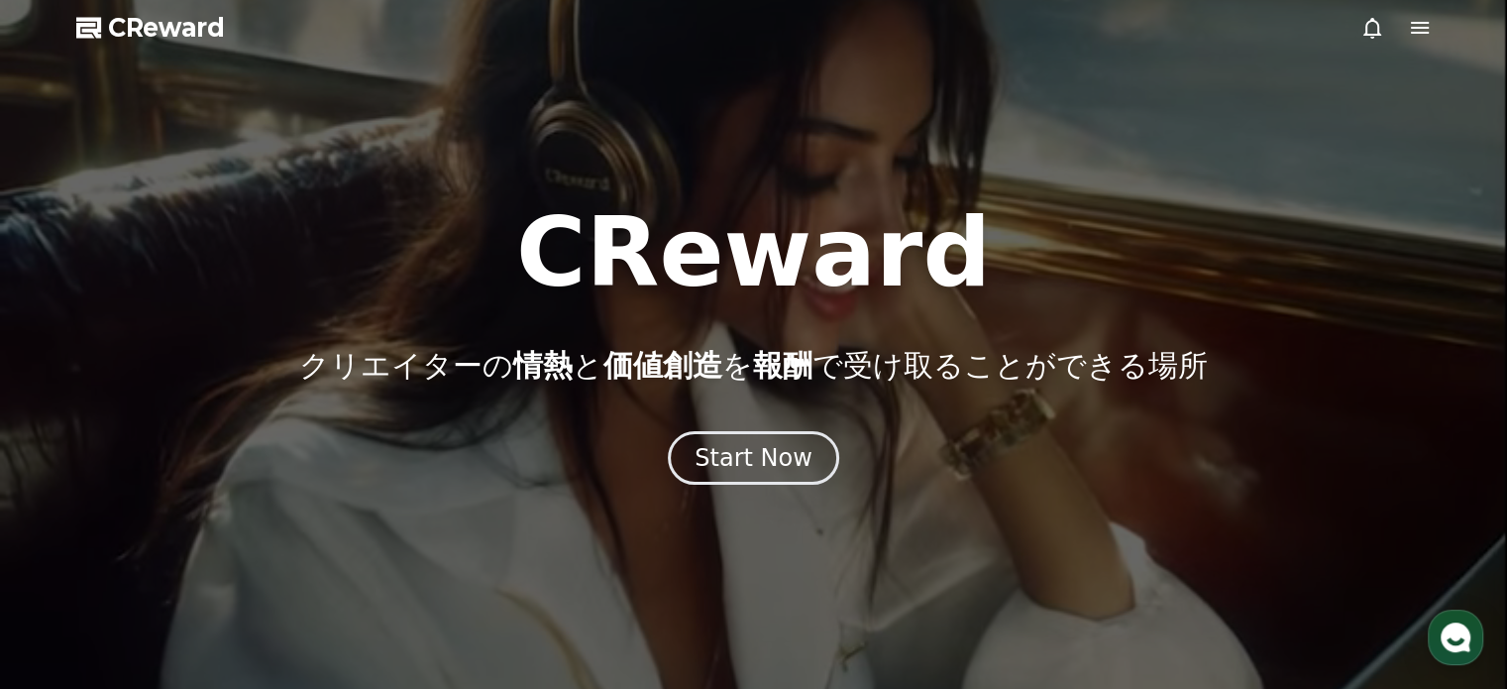
click at [1103, 189] on div at bounding box center [753, 344] width 1507 height 689
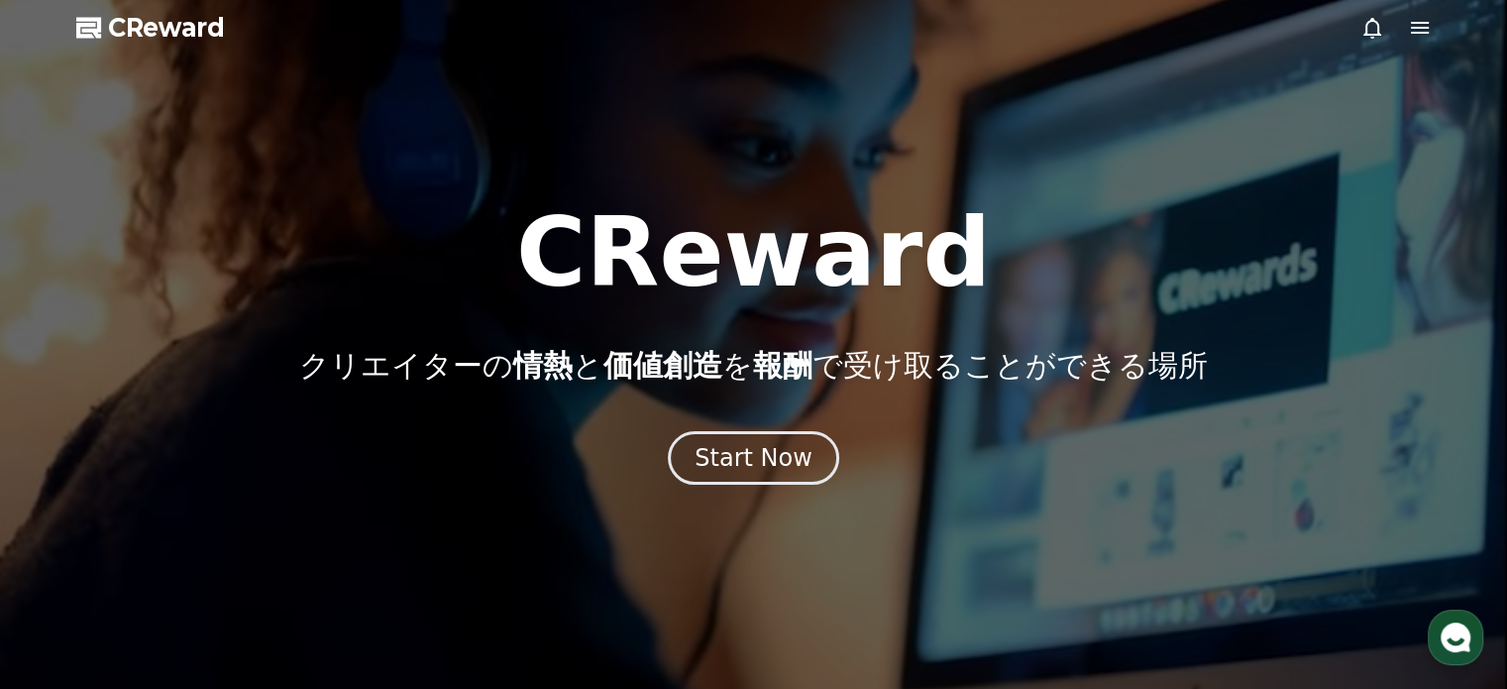
click at [1423, 22] on icon at bounding box center [1420, 28] width 18 height 12
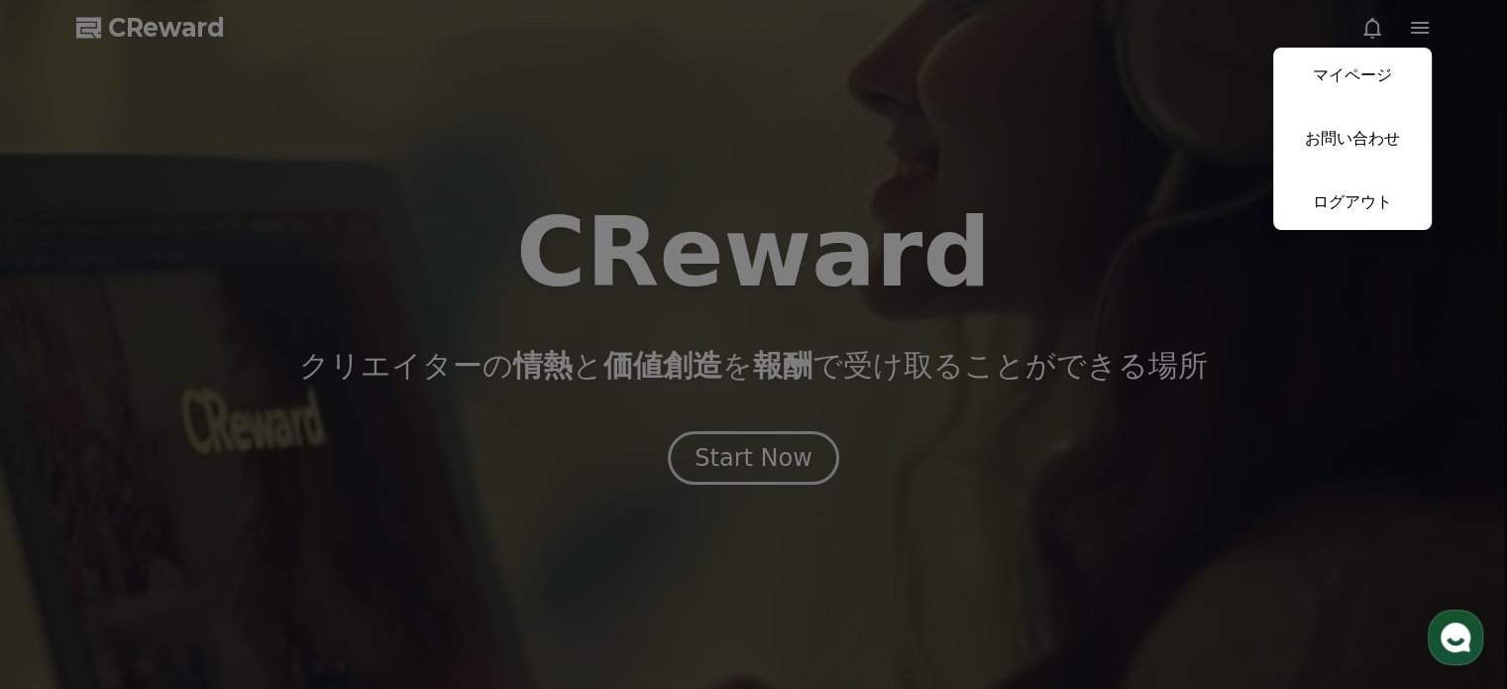
click at [1171, 168] on button "close" at bounding box center [753, 344] width 1507 height 689
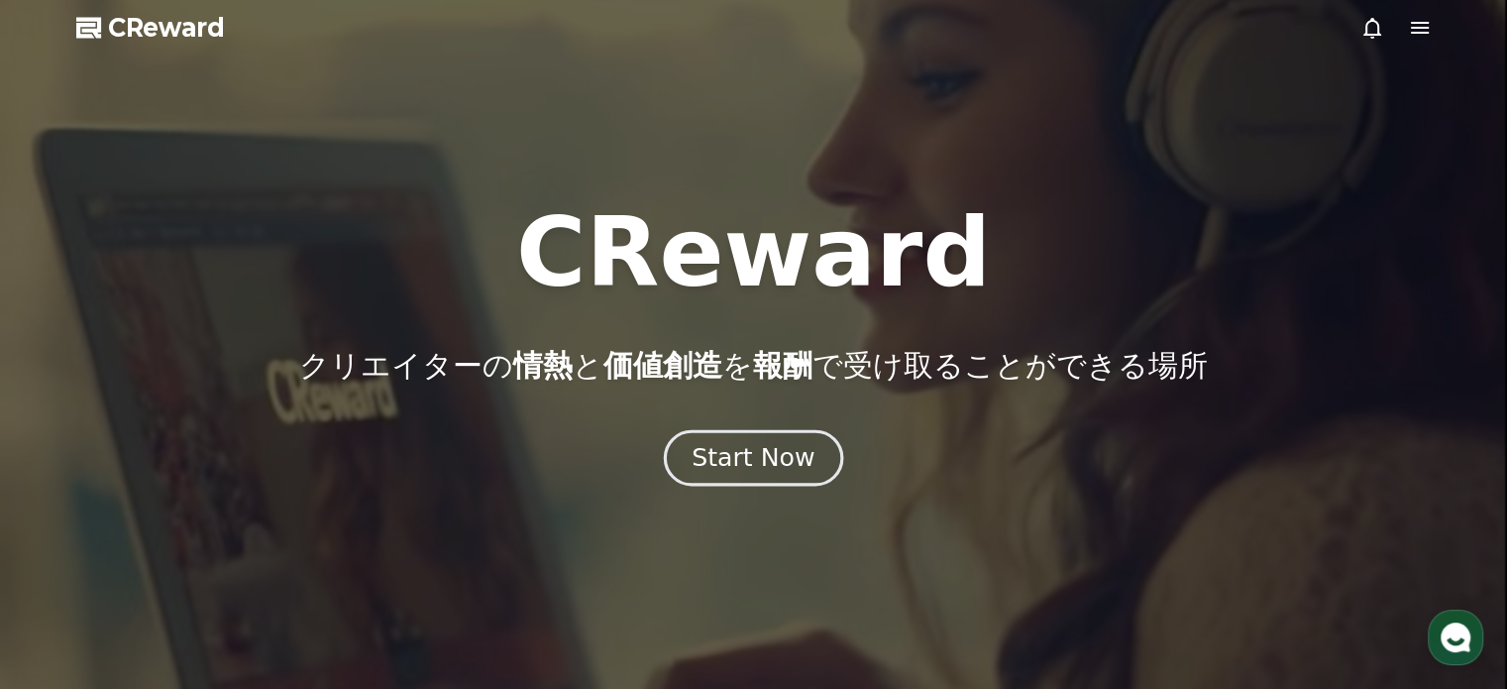
click at [813, 454] on button "Start Now" at bounding box center [753, 457] width 179 height 56
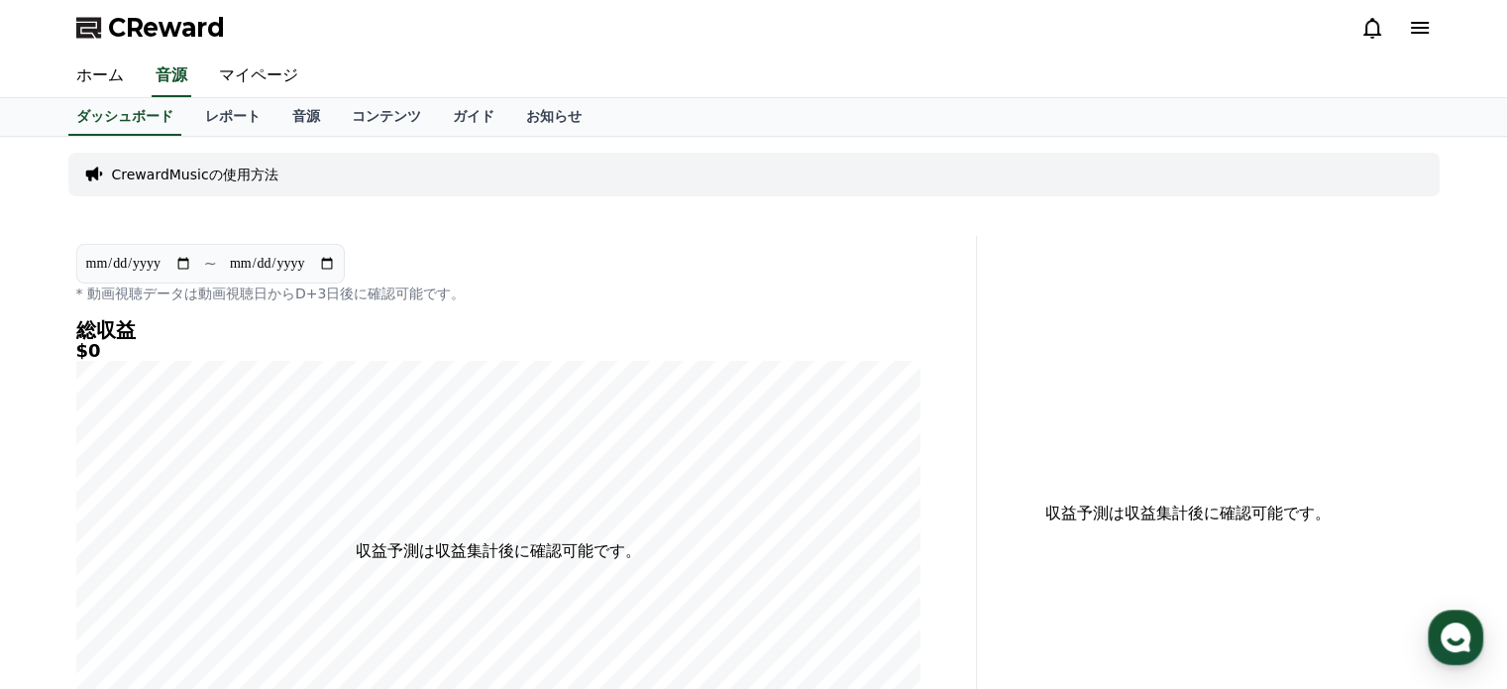
click at [546, 160] on div "CrewardMusicの使用方法" at bounding box center [754, 175] width 1372 height 44
click at [208, 174] on p "CrewardMusicの使用方法" at bounding box center [195, 175] width 166 height 20
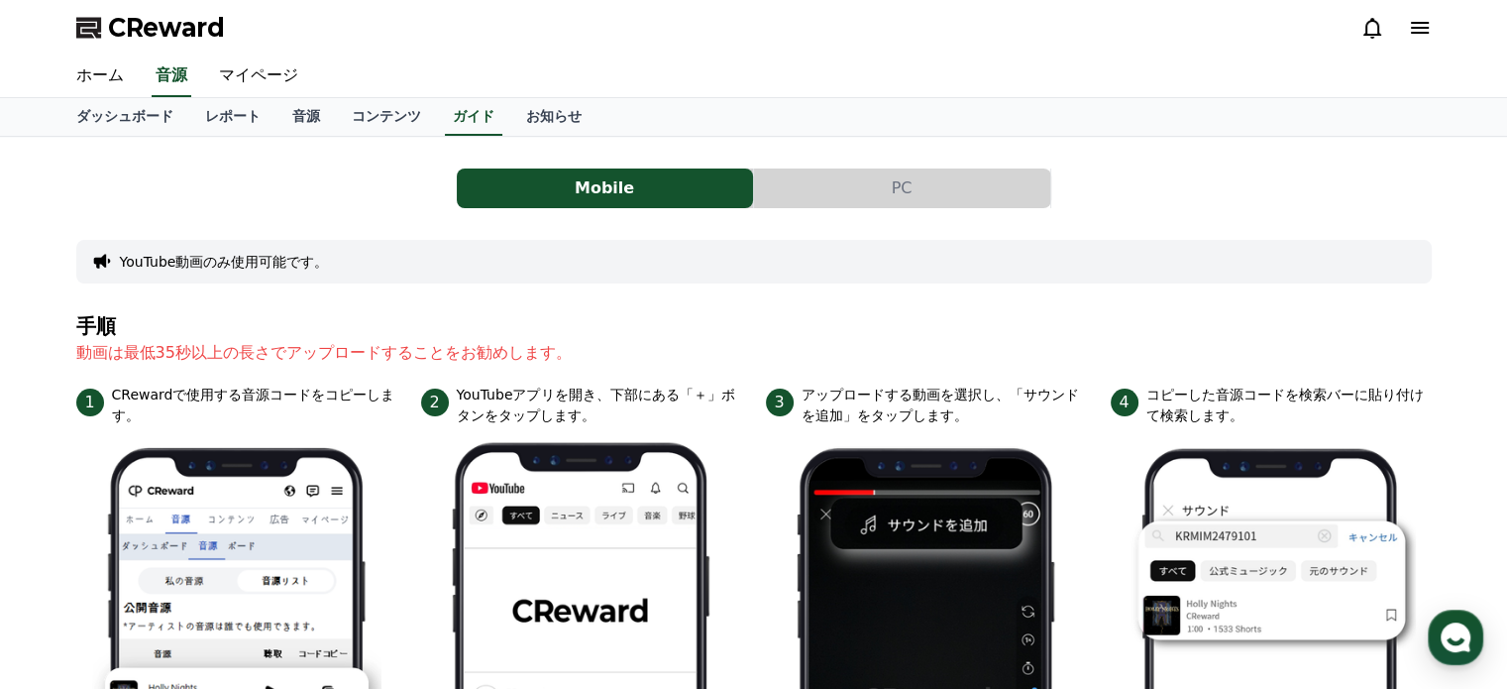
click at [862, 181] on button "PC" at bounding box center [902, 188] width 296 height 40
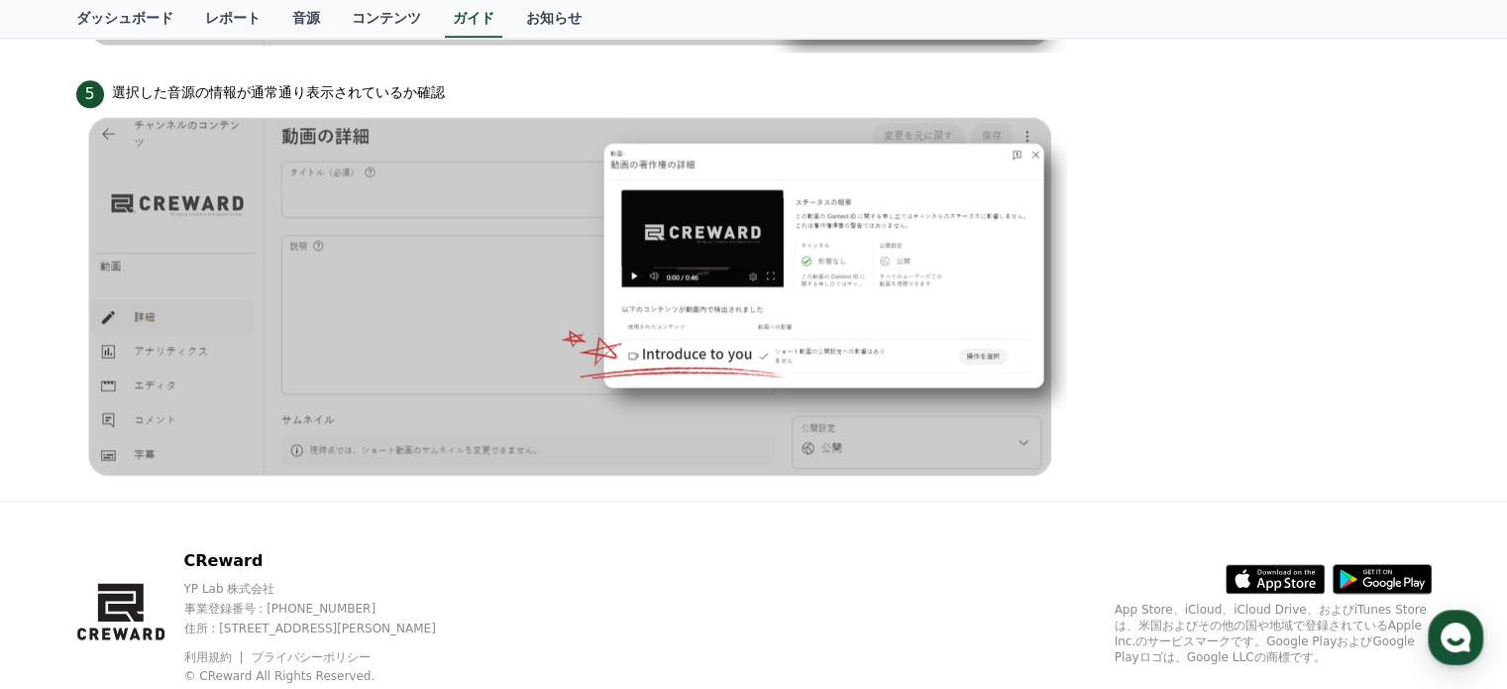
scroll to position [2042, 0]
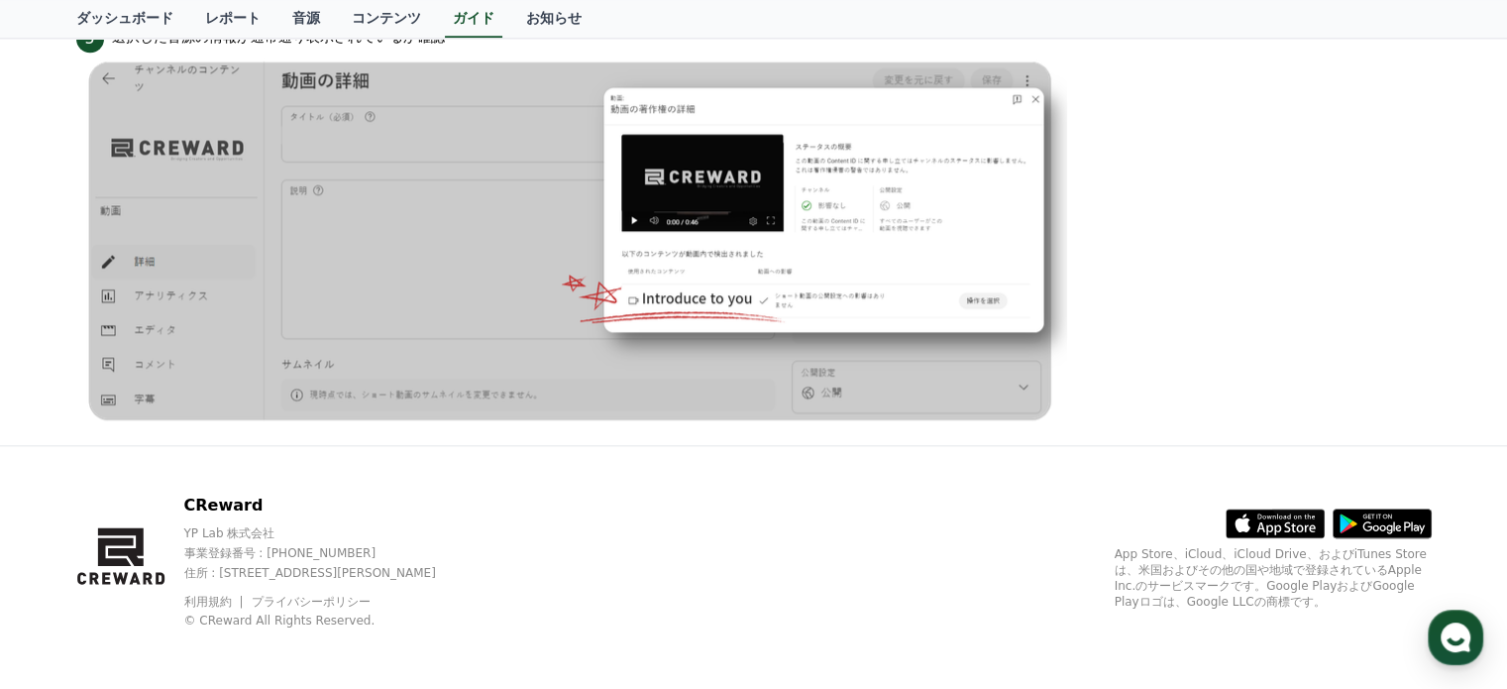
click at [386, 262] on img at bounding box center [571, 241] width 991 height 377
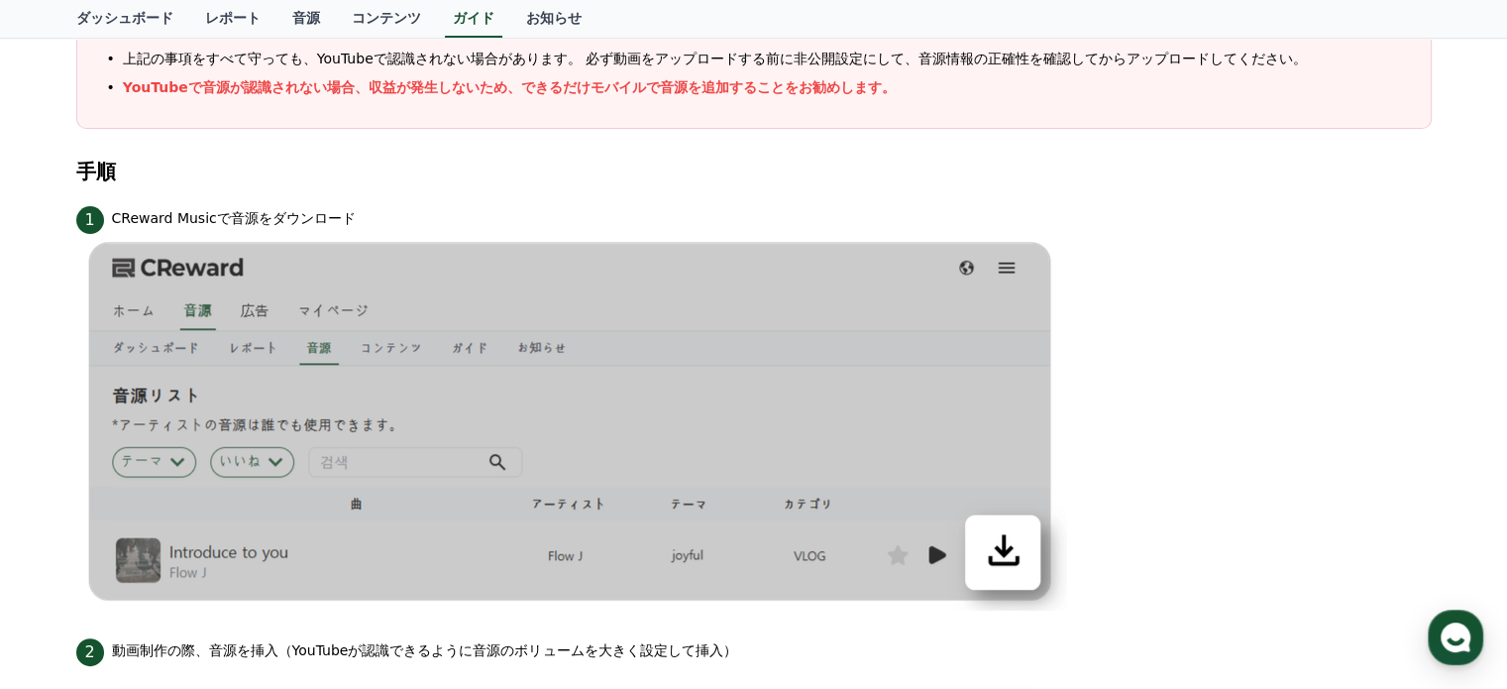
scroll to position [0, 0]
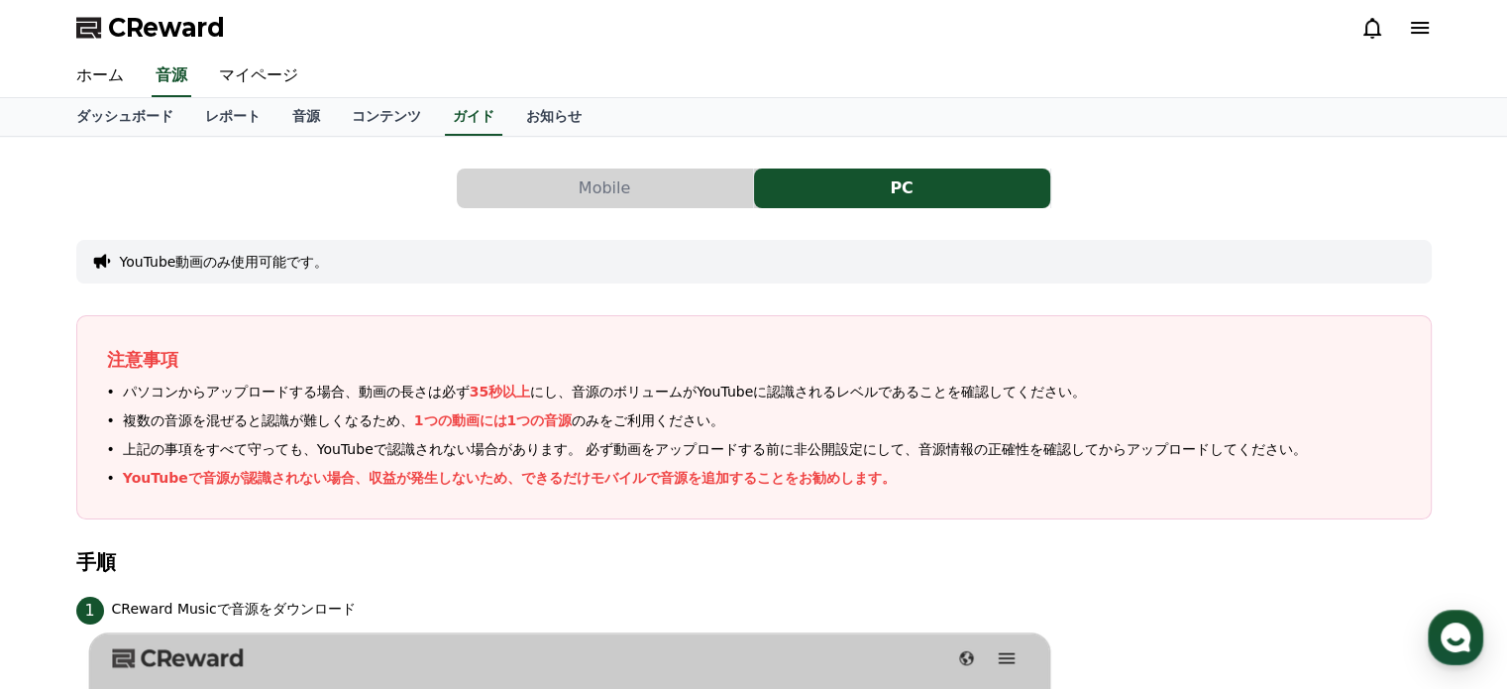
click at [1382, 34] on icon at bounding box center [1373, 28] width 24 height 24
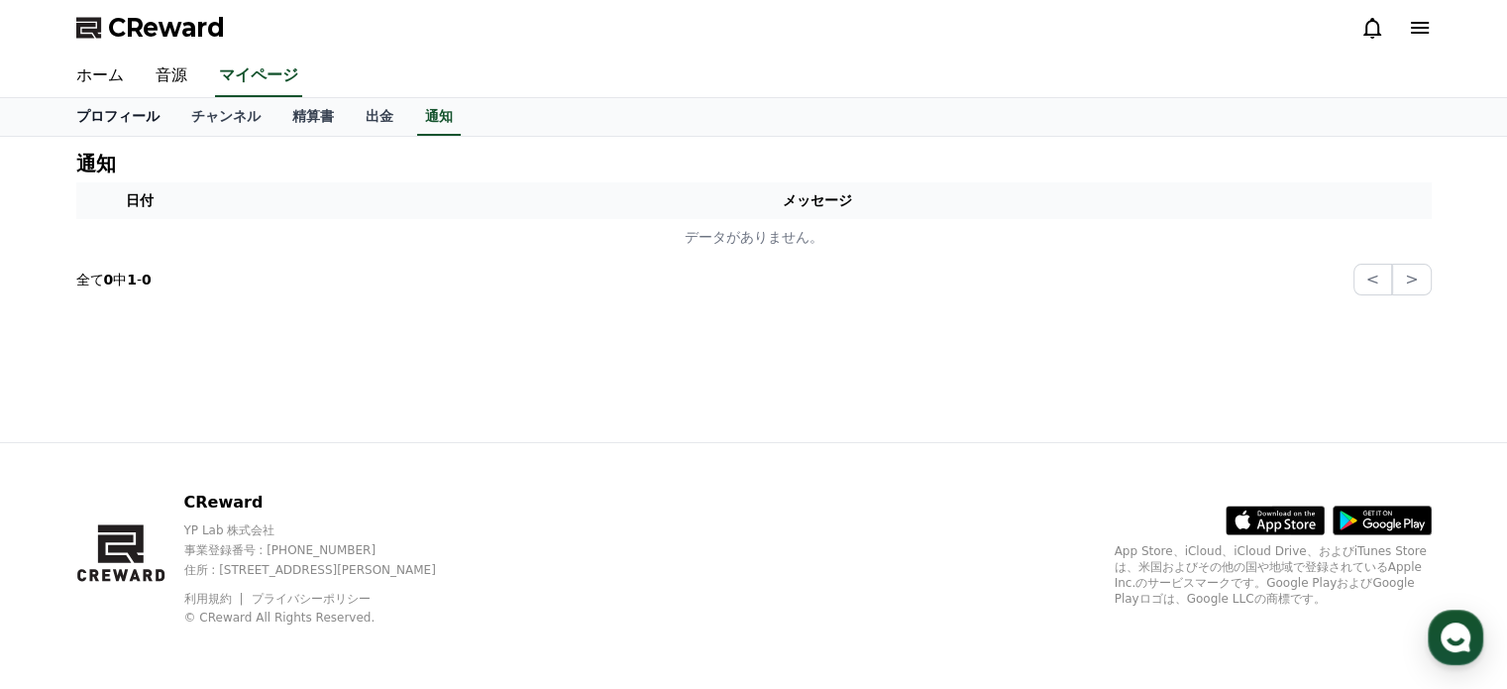
click at [114, 112] on link "プロフィール" at bounding box center [117, 117] width 115 height 38
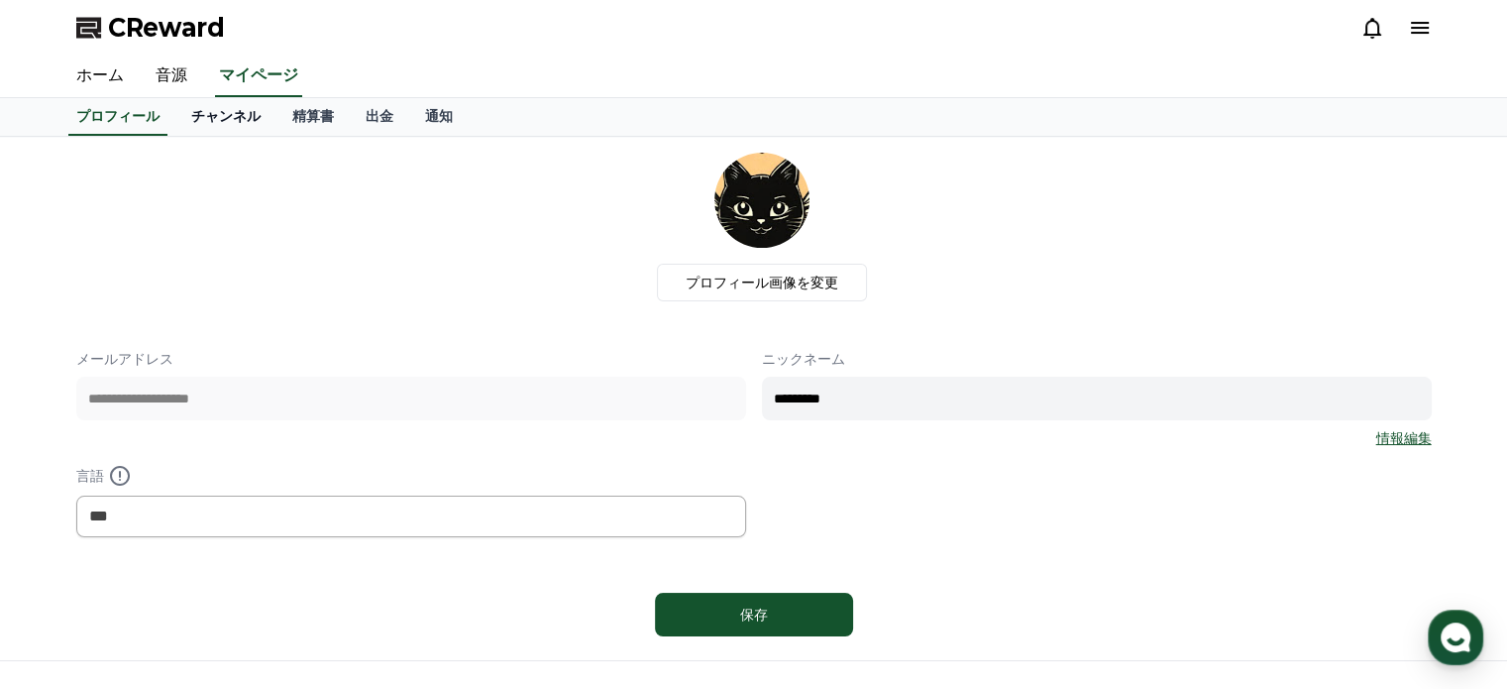
click at [203, 118] on link "チャンネル" at bounding box center [225, 117] width 101 height 38
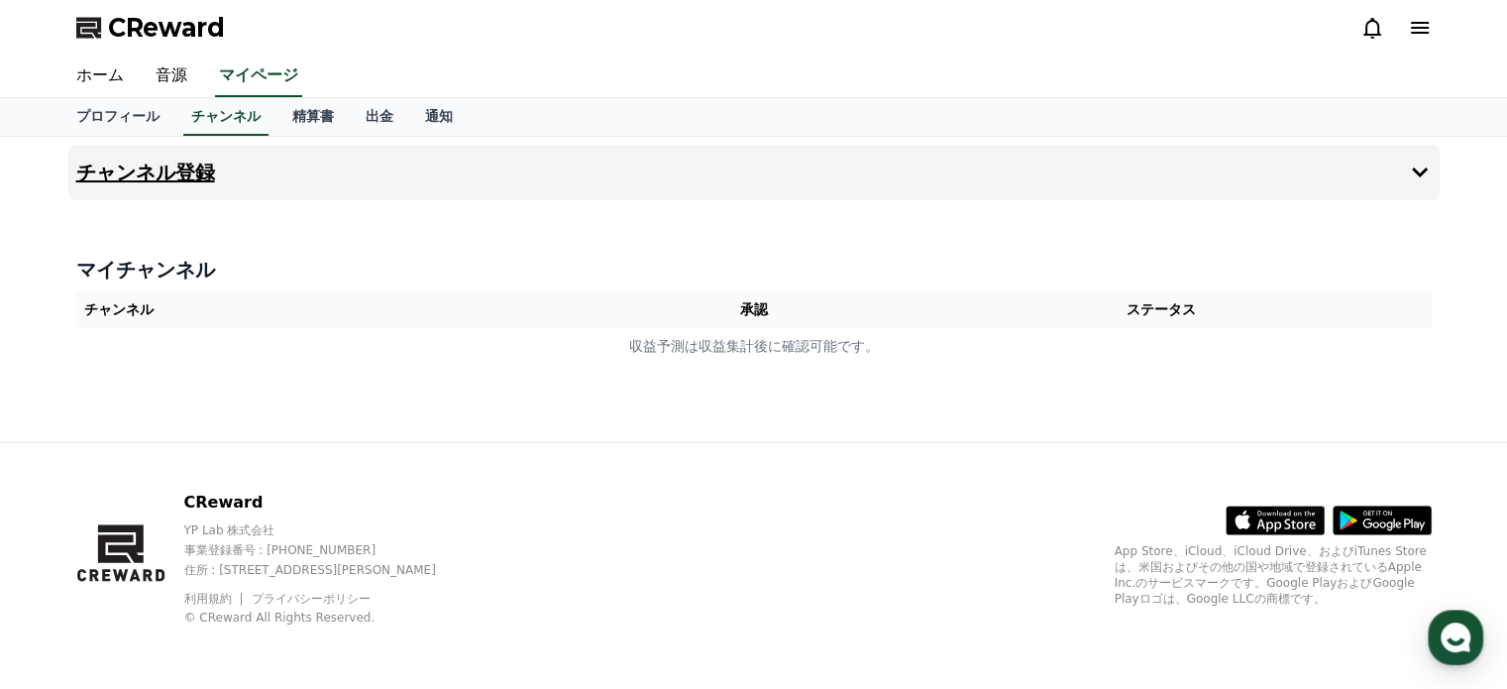
click at [1425, 177] on icon at bounding box center [1420, 173] width 24 height 24
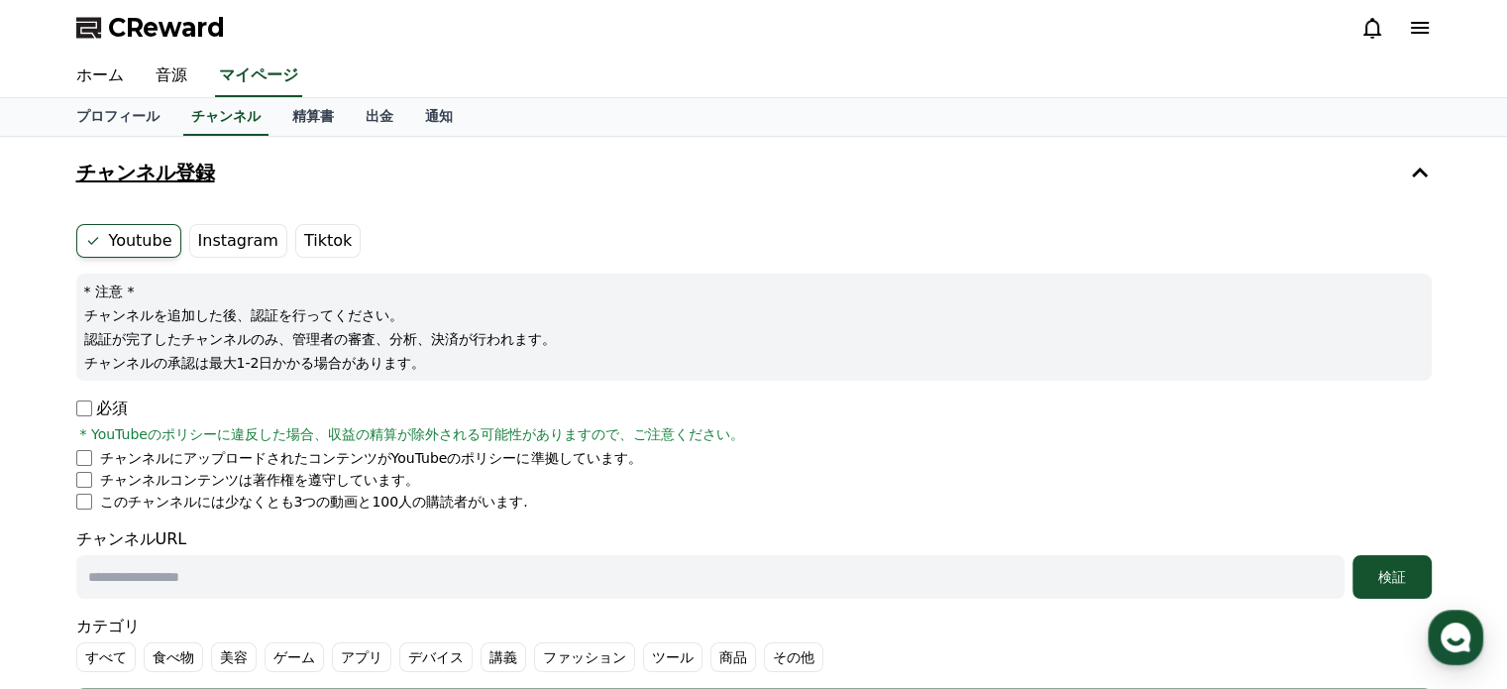
click at [301, 245] on label "Tiktok" at bounding box center [327, 241] width 65 height 34
click at [111, 113] on link "プロフィール" at bounding box center [117, 117] width 115 height 38
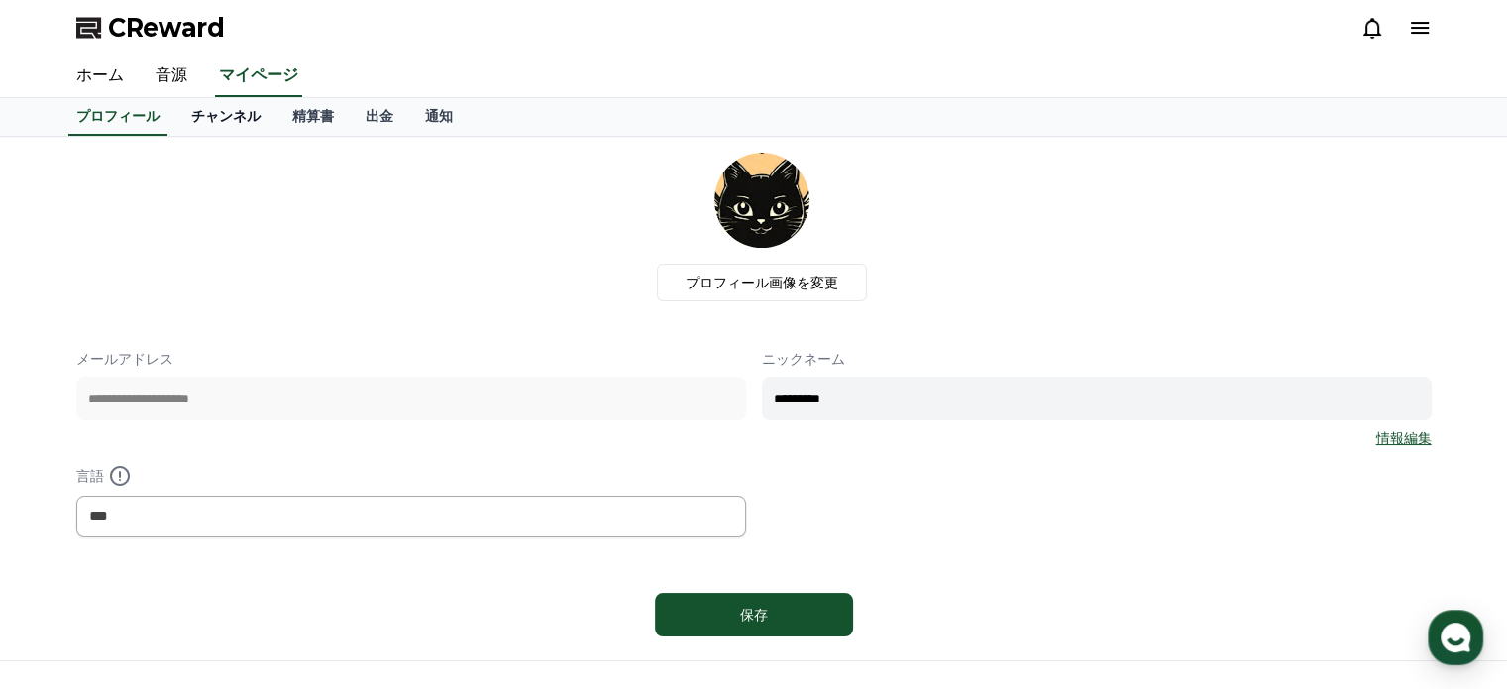
click at [189, 110] on link "チャンネル" at bounding box center [225, 117] width 101 height 38
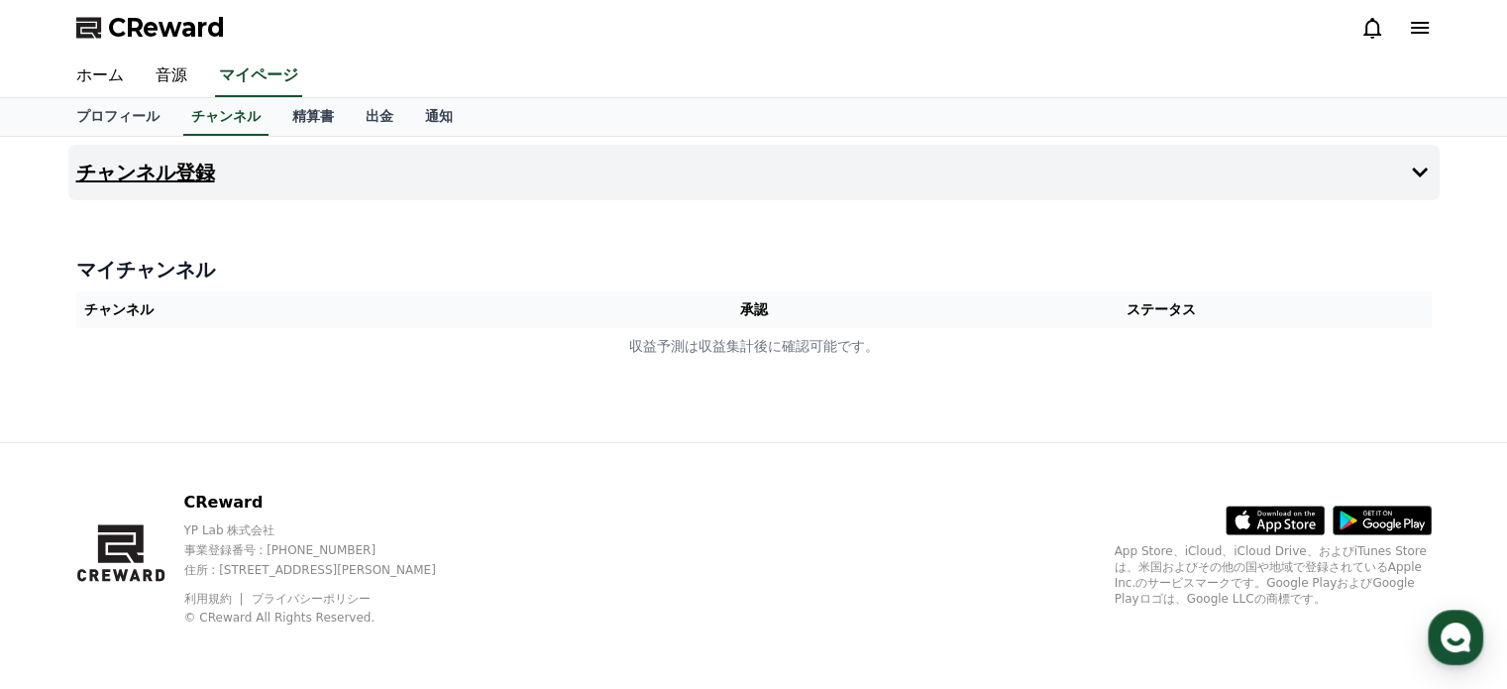
click at [1418, 175] on icon at bounding box center [1420, 173] width 24 height 24
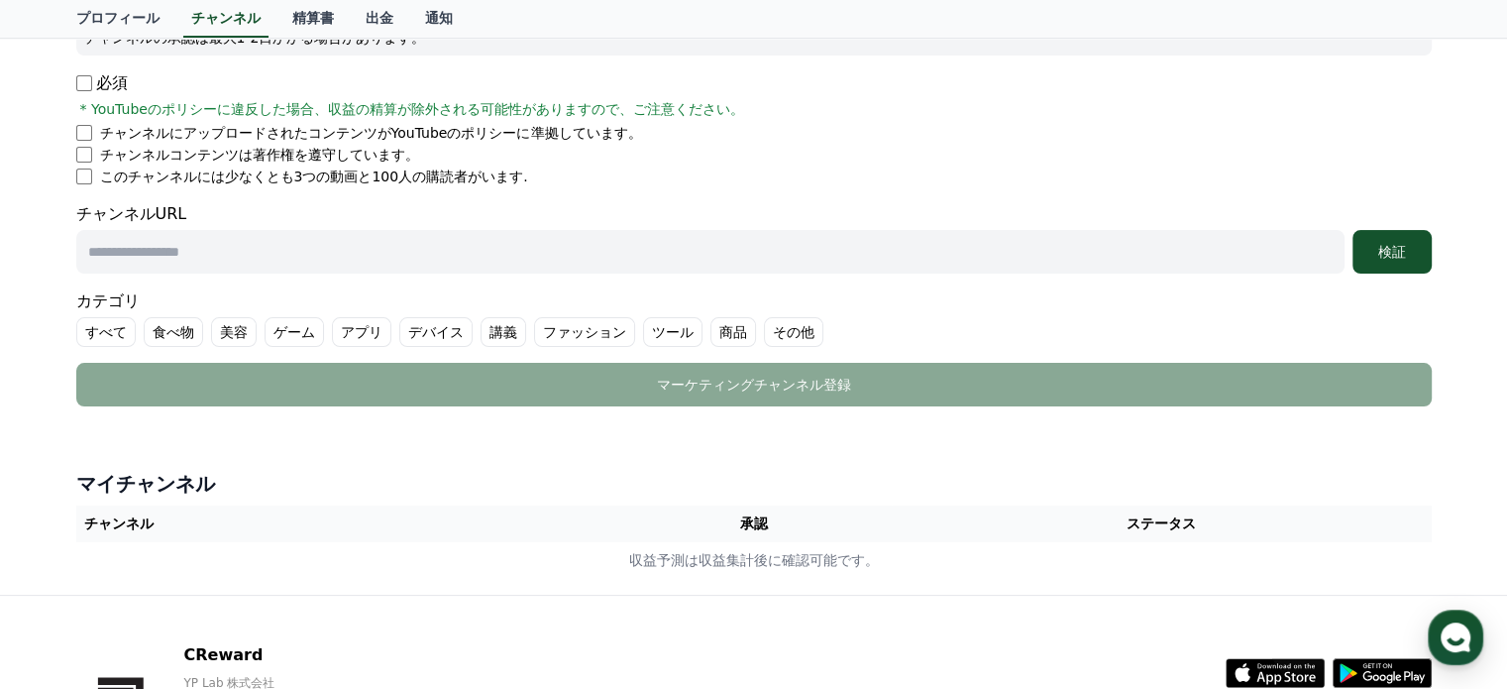
scroll to position [330, 0]
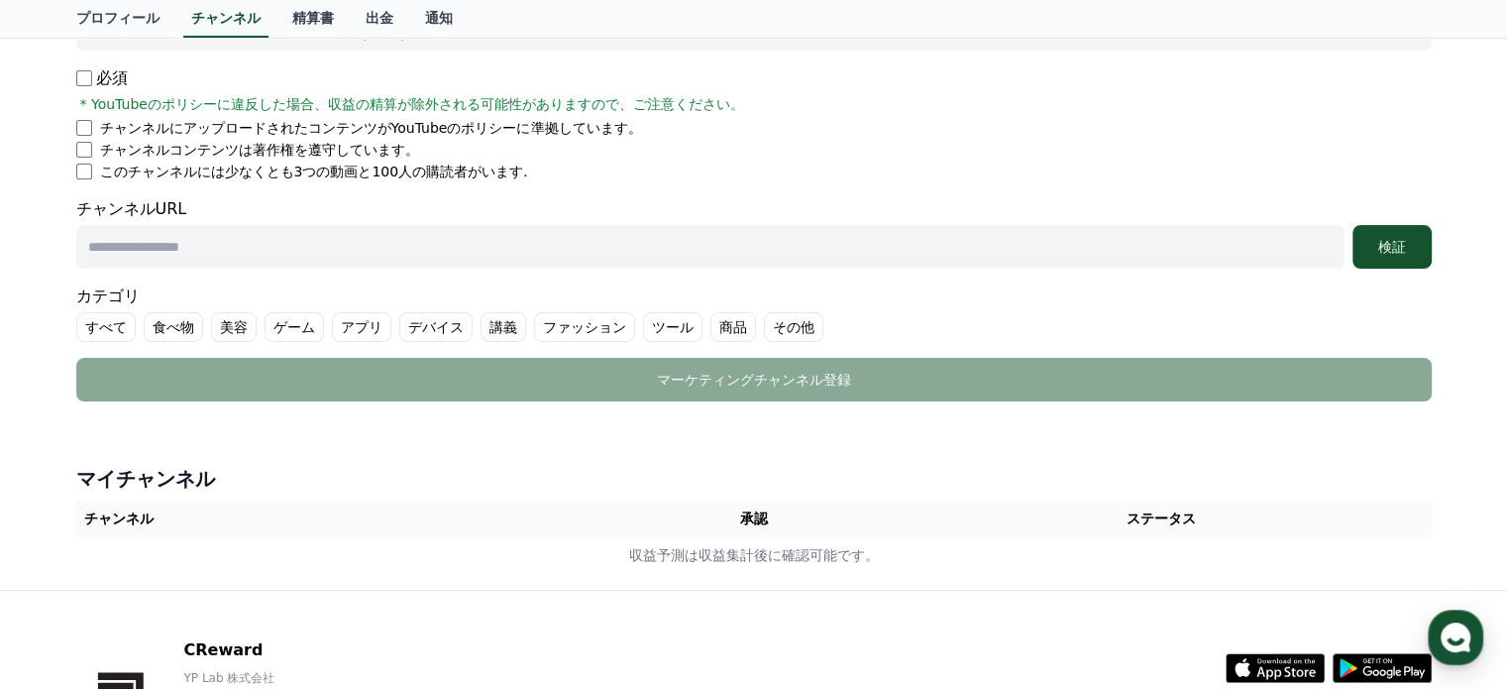
click at [369, 253] on input "text" at bounding box center [710, 247] width 1269 height 44
paste input "**********"
type input "**********"
click at [764, 324] on label "その他" at bounding box center [793, 327] width 59 height 30
click at [1392, 249] on div "検証" at bounding box center [1392, 247] width 63 height 20
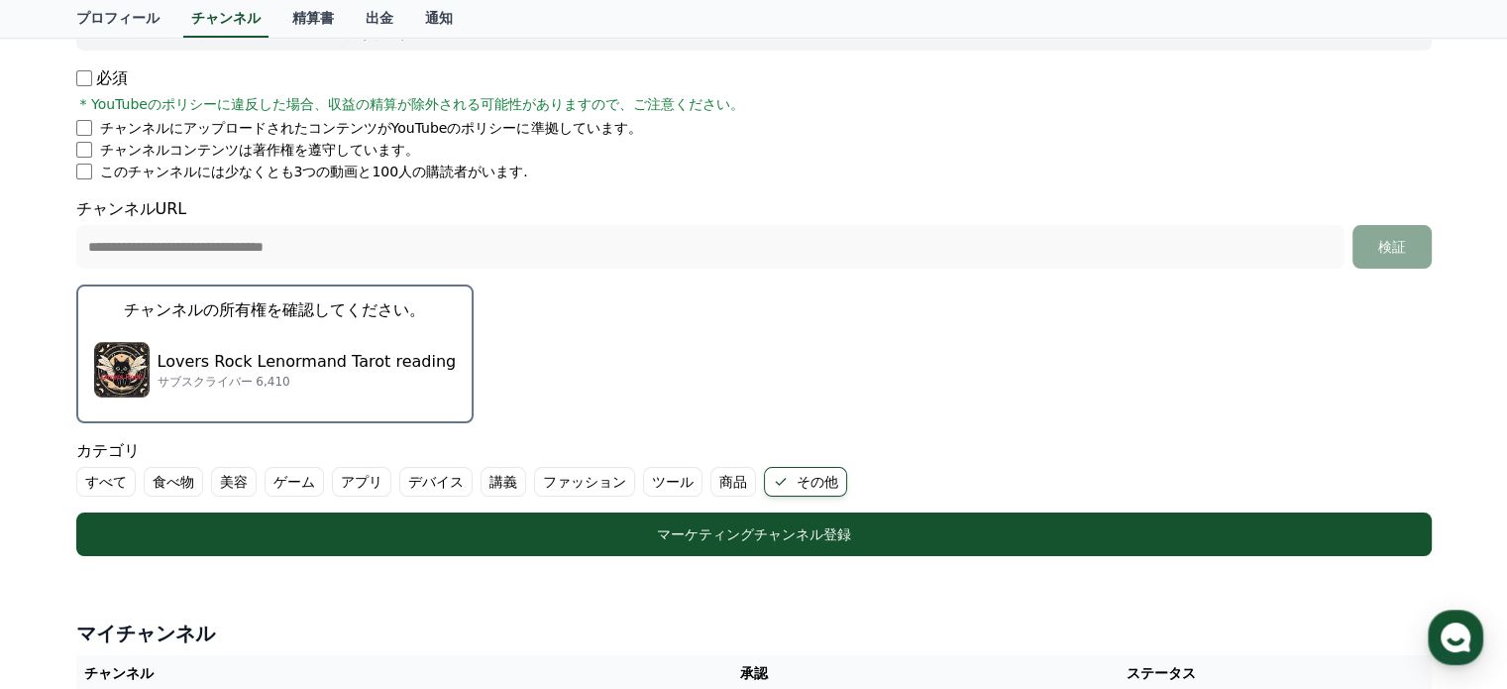
click at [381, 318] on button "チャンネルの所有権を確認してください。 Lovers Rock Lenormand Tarot reading サブスクライバー 6,410" at bounding box center [275, 353] width 398 height 139
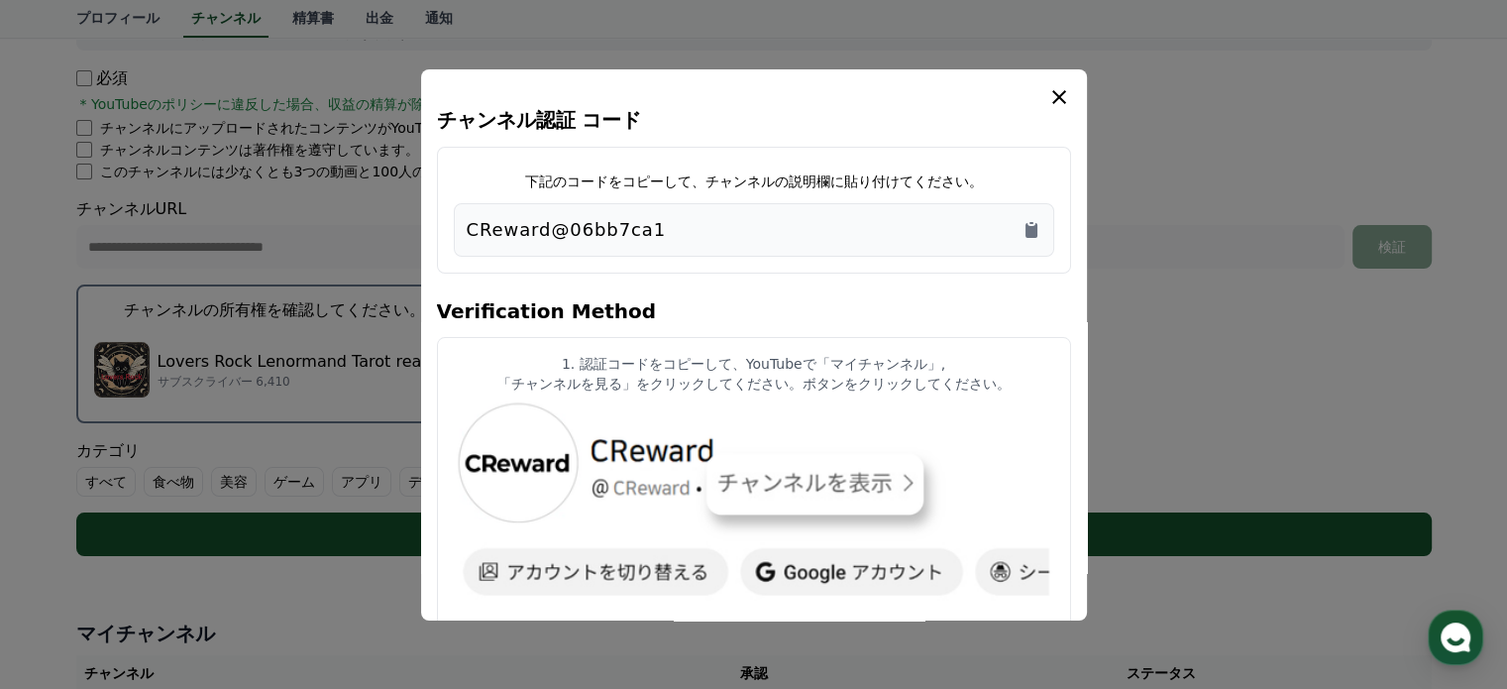
drag, startPoint x: 615, startPoint y: 229, endPoint x: 959, endPoint y: 229, distance: 343.9
click at [959, 229] on div "CReward@06bb7ca1" at bounding box center [754, 230] width 575 height 28
click at [1034, 229] on icon "Copy to clipboard" at bounding box center [1032, 230] width 12 height 15
click at [1061, 88] on icon "modal" at bounding box center [1060, 97] width 24 height 24
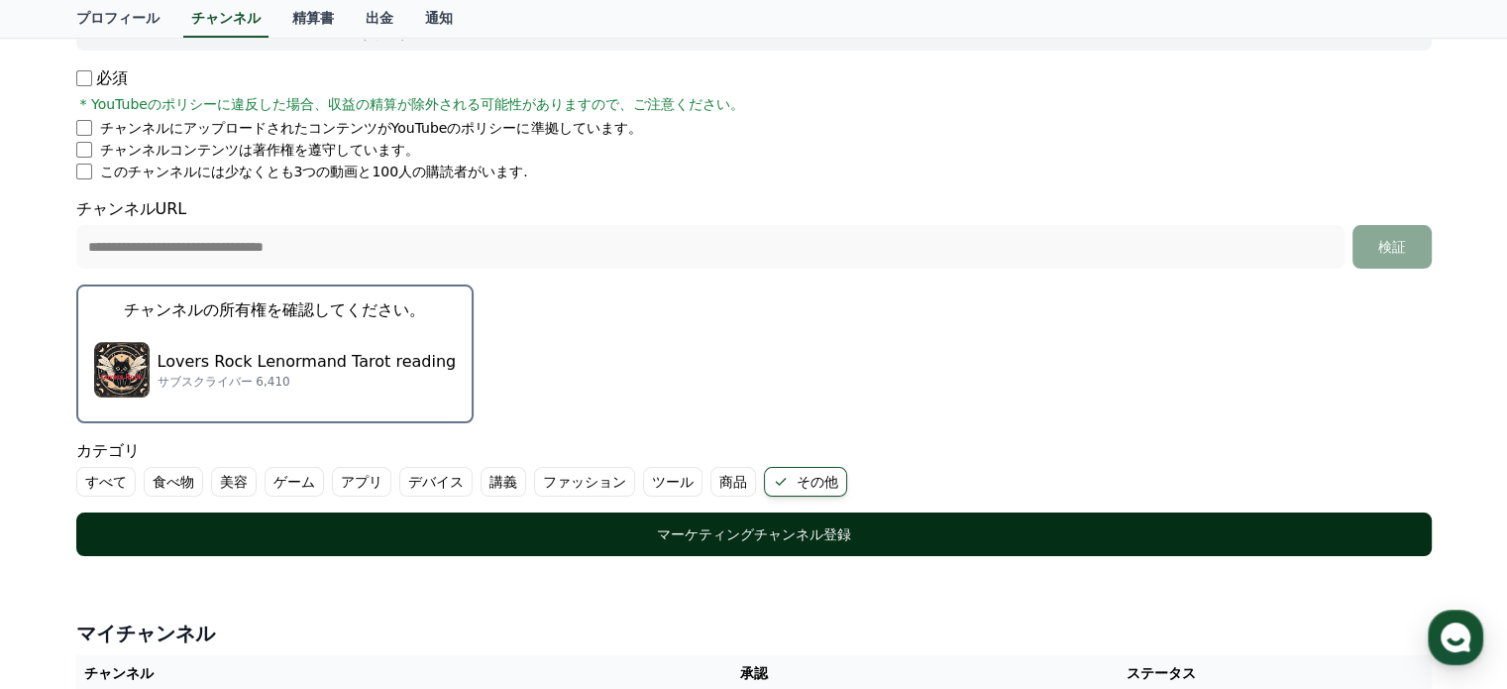
click at [748, 526] on div "マーケティングチャンネル登録" at bounding box center [754, 534] width 1276 height 20
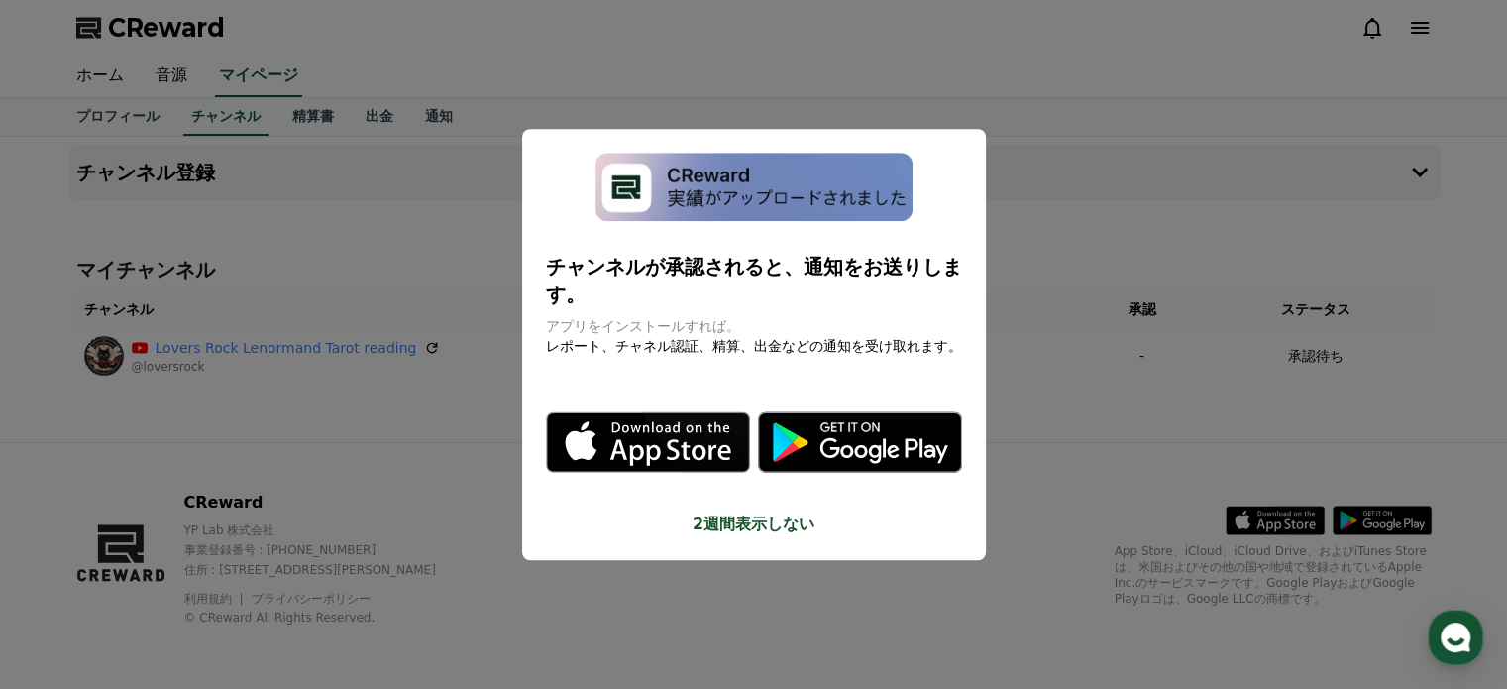
click at [747, 512] on button "2週間表示しない" at bounding box center [754, 524] width 416 height 24
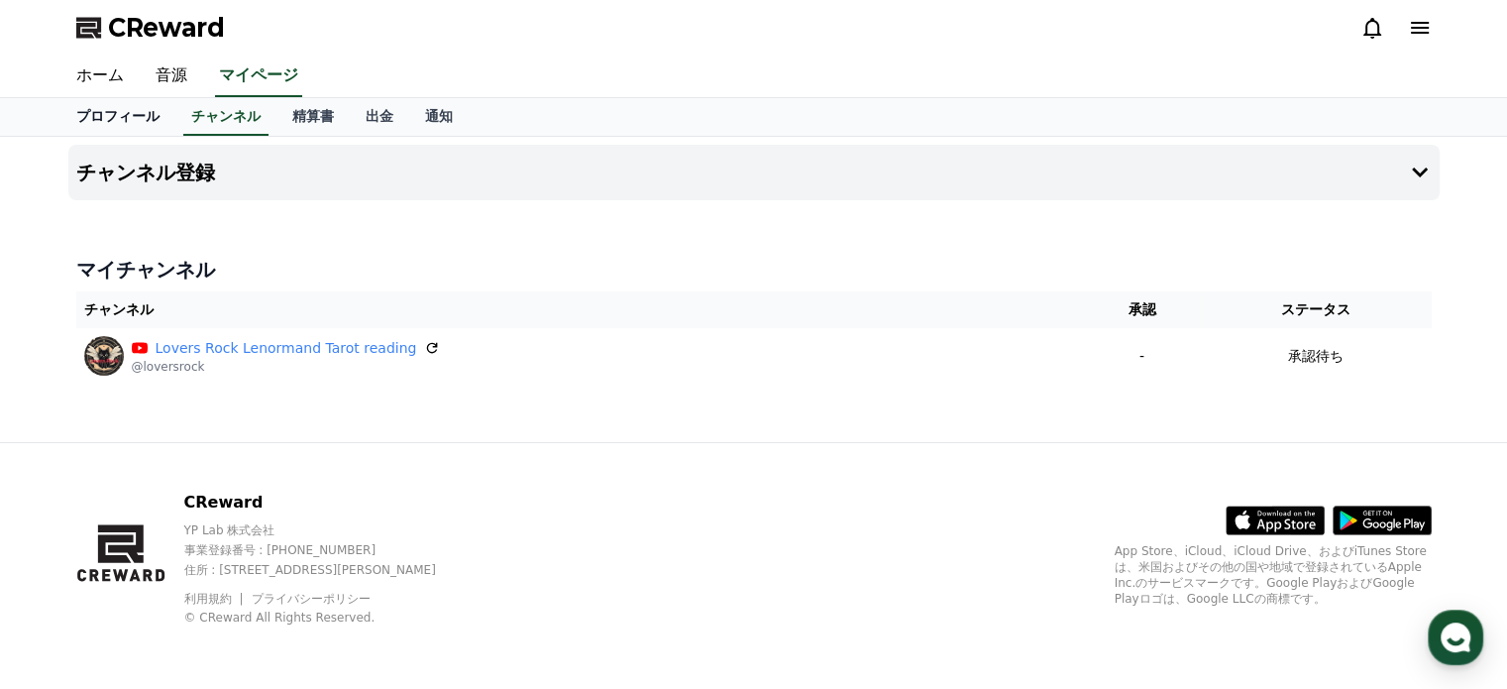
click at [111, 109] on link "プロフィール" at bounding box center [117, 117] width 115 height 38
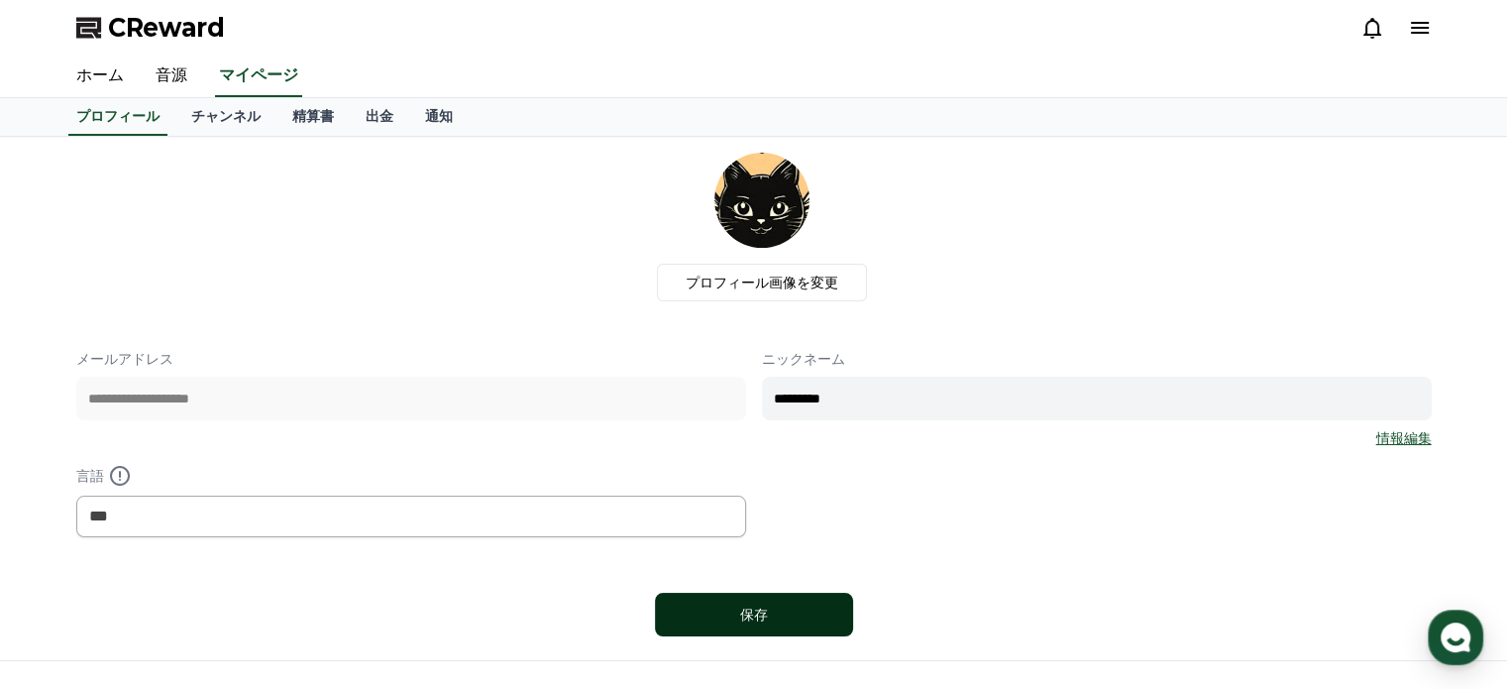
click at [762, 611] on div "保存" at bounding box center [754, 615] width 119 height 20
click at [200, 110] on link "チャンネル" at bounding box center [225, 117] width 101 height 38
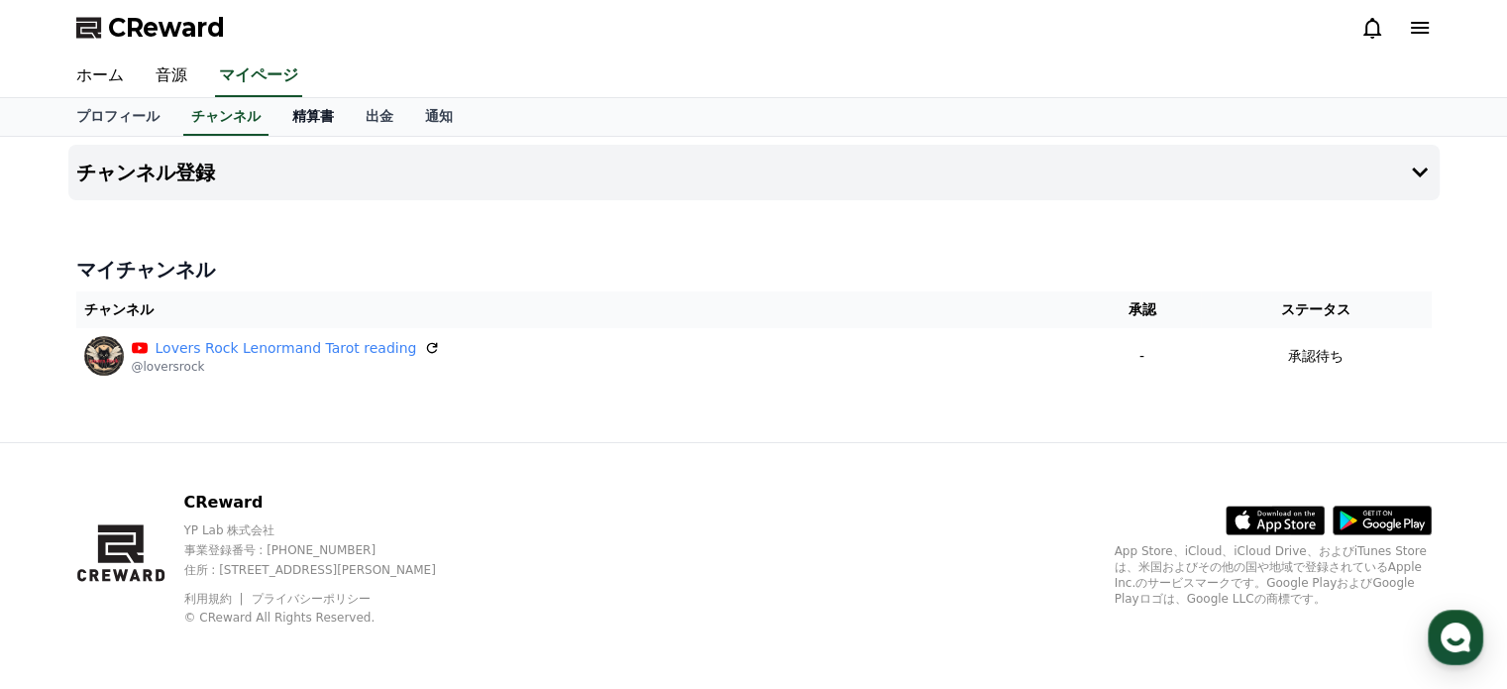
click at [291, 113] on link "精算書" at bounding box center [313, 117] width 73 height 38
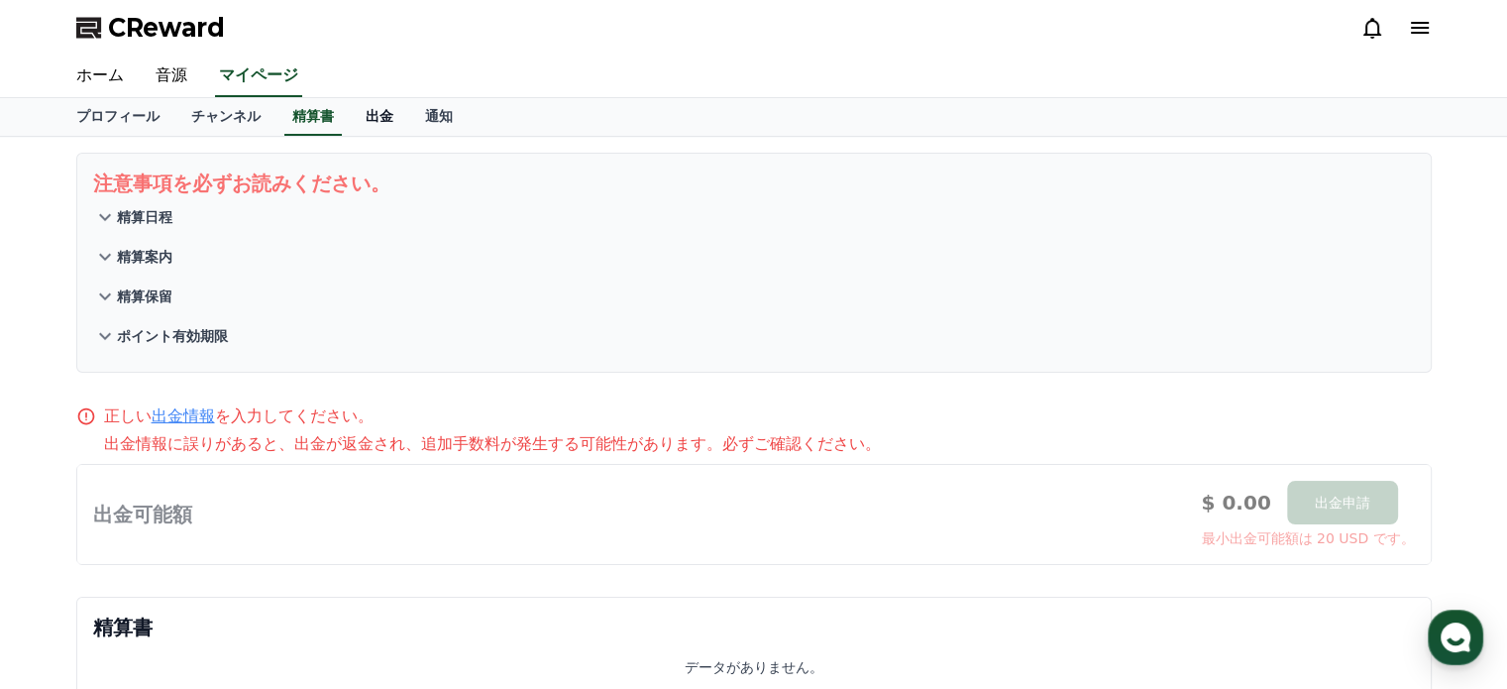
click at [350, 114] on link "出金" at bounding box center [379, 117] width 59 height 38
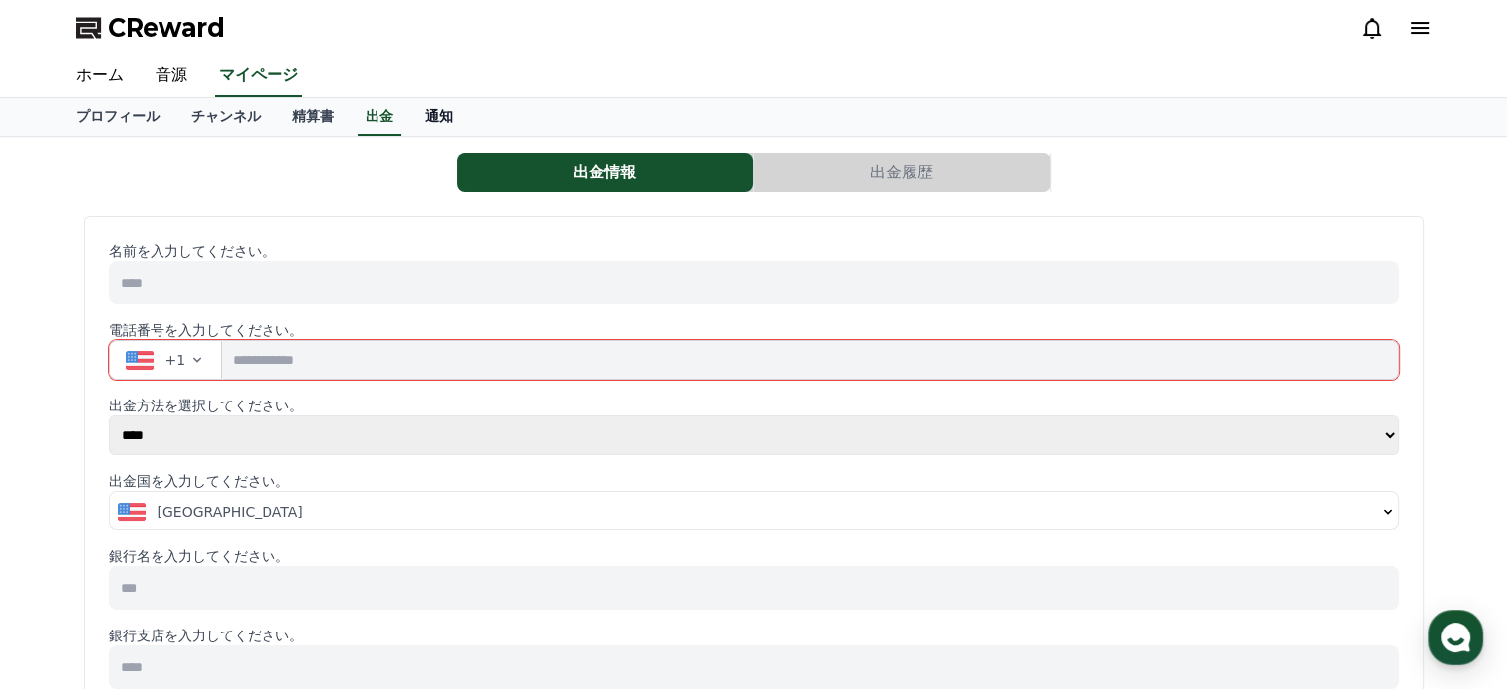
click at [409, 121] on link "通知" at bounding box center [438, 117] width 59 height 38
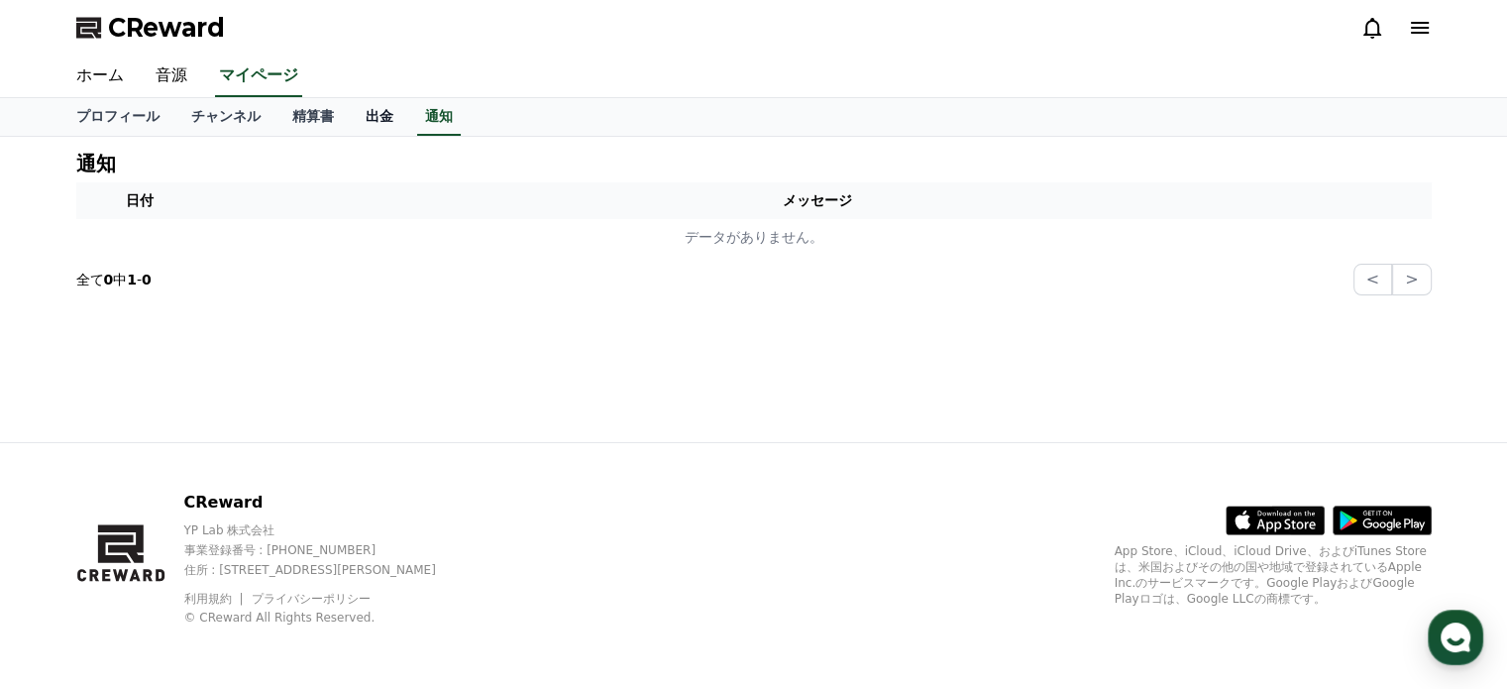
click at [350, 110] on link "出金" at bounding box center [379, 117] width 59 height 38
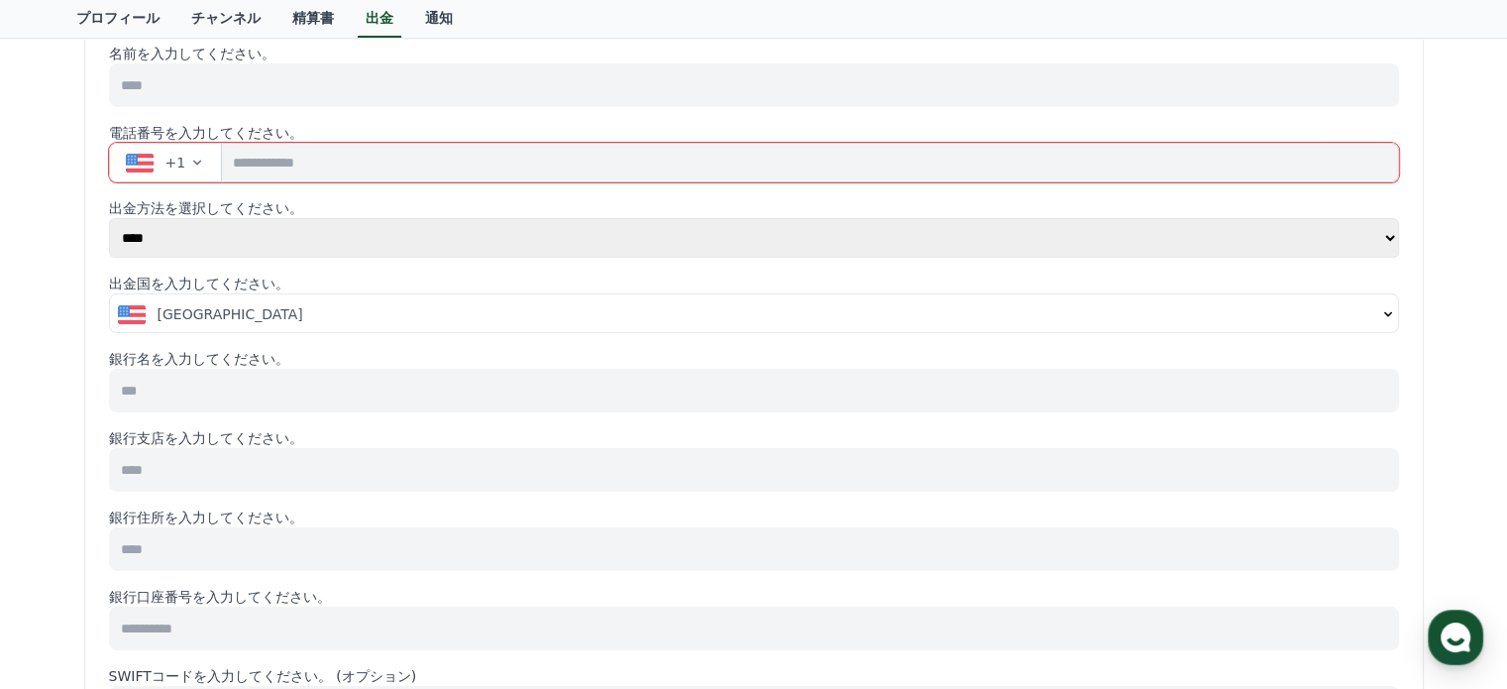
scroll to position [165, 0]
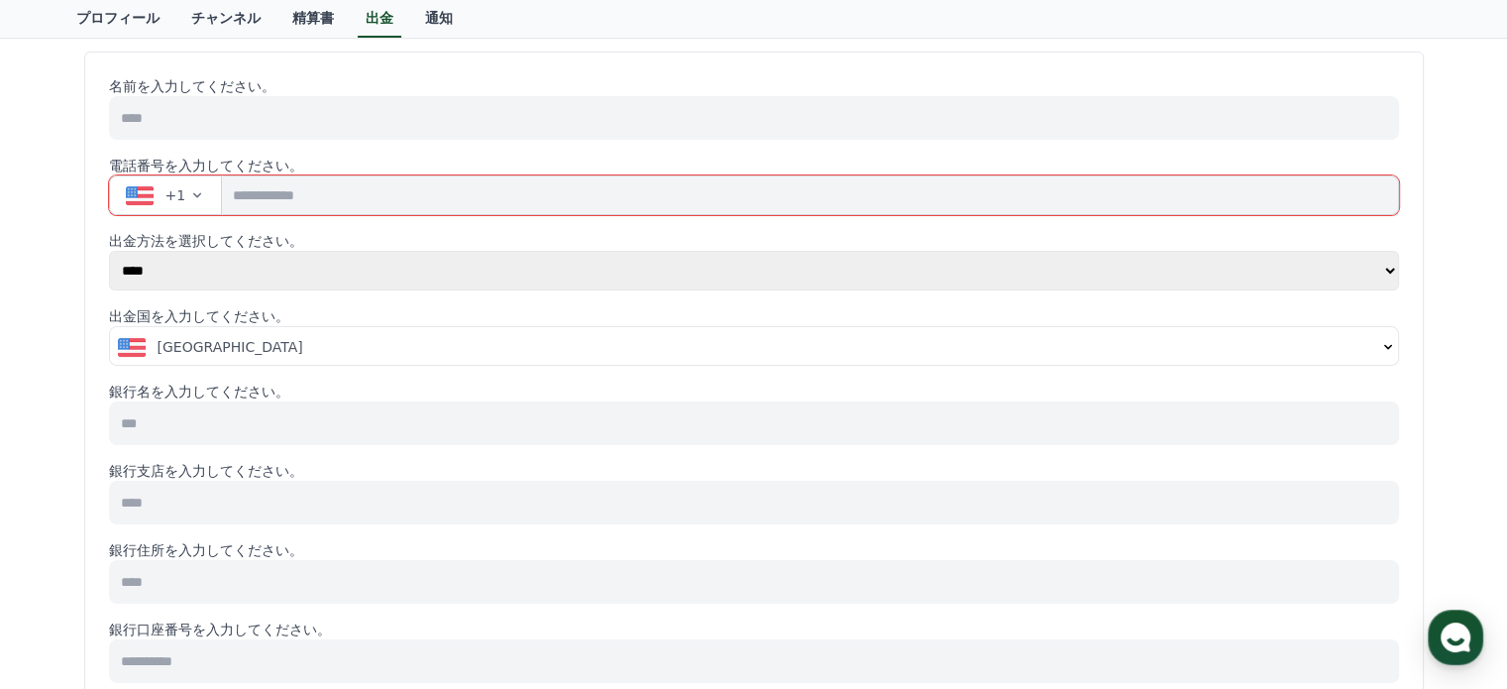
click at [210, 115] on input at bounding box center [754, 118] width 1290 height 44
click at [746, 306] on p "出金国を入力してください。" at bounding box center [754, 316] width 1290 height 20
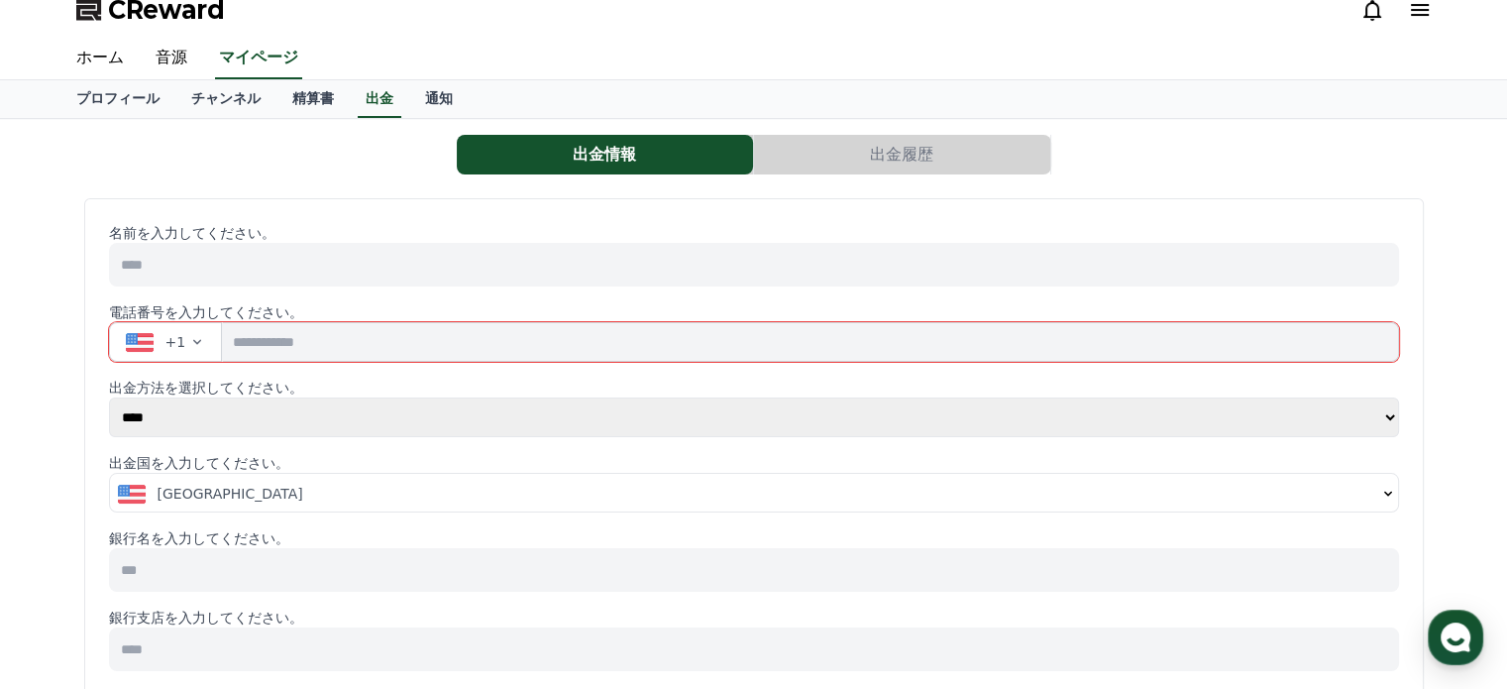
scroll to position [0, 0]
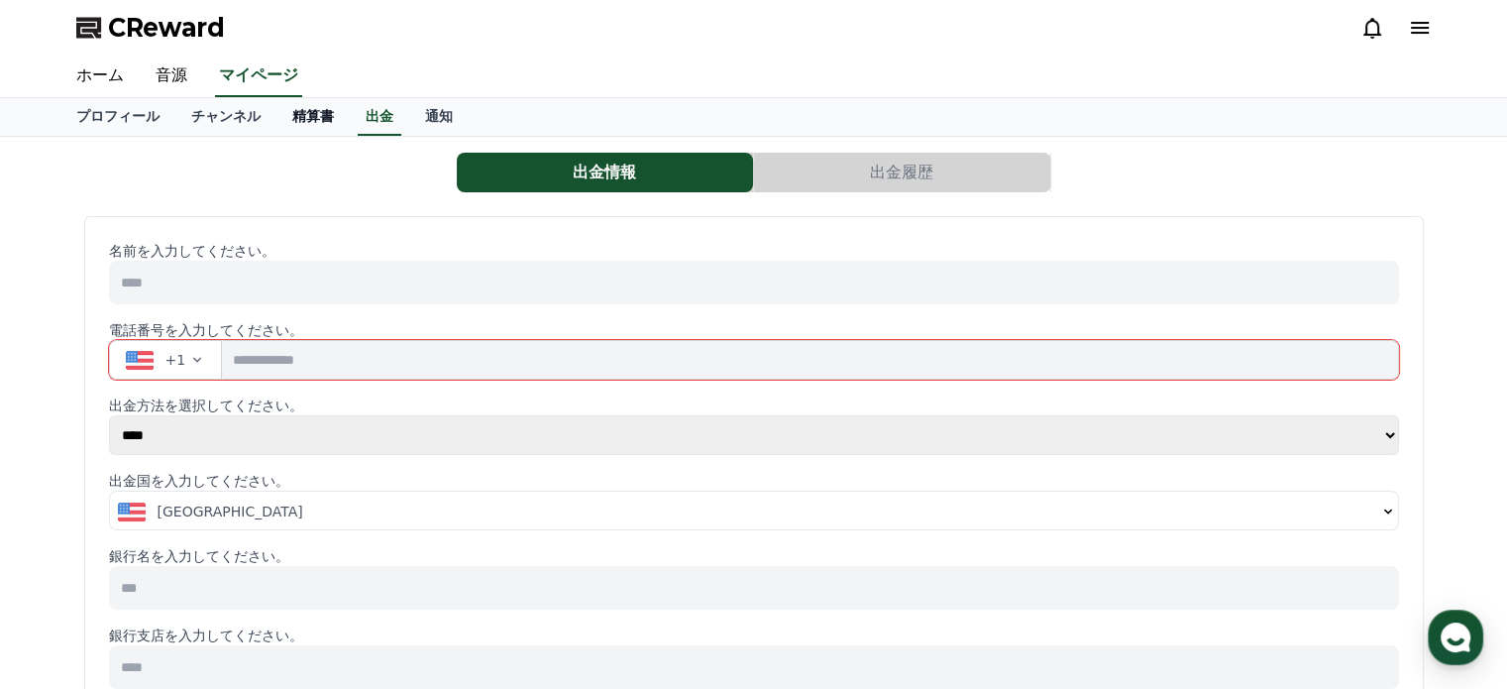
click at [277, 114] on link "精算書" at bounding box center [313, 117] width 73 height 38
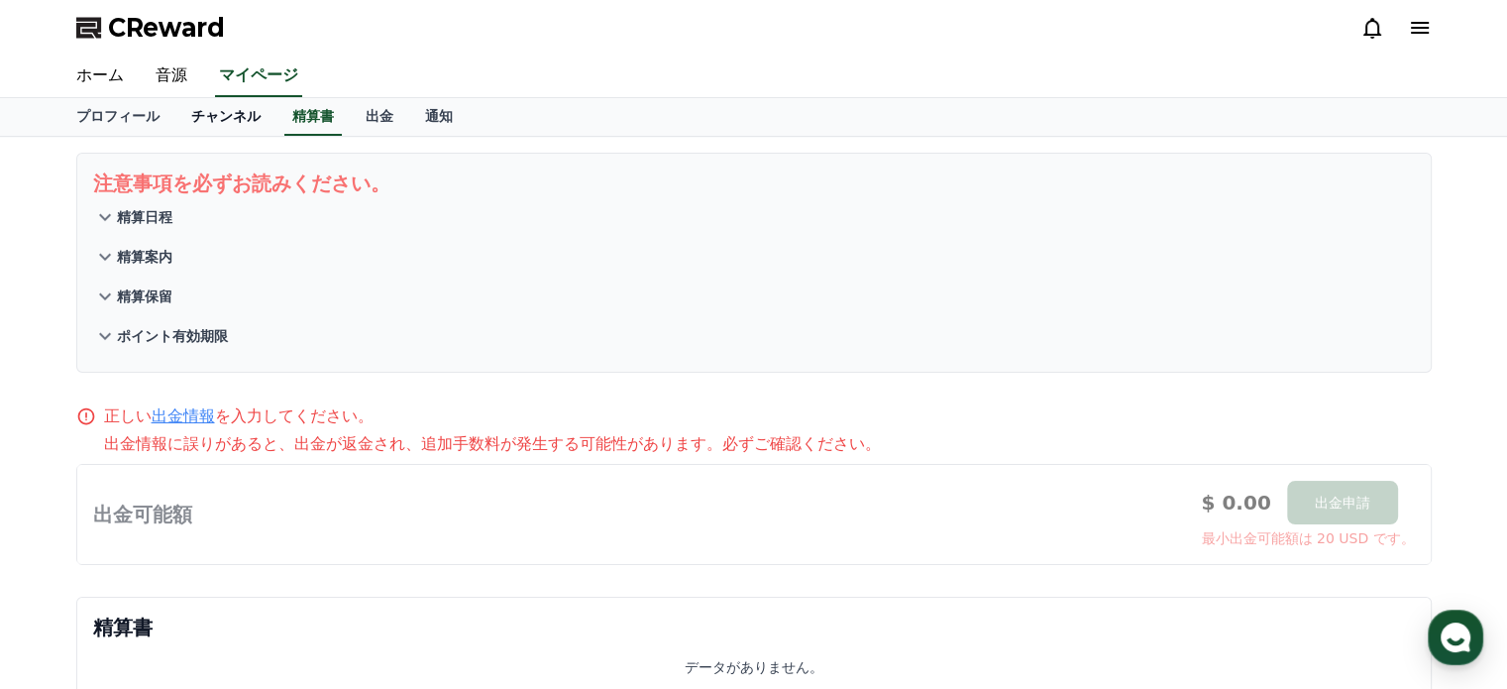
click at [198, 118] on link "チャンネル" at bounding box center [225, 117] width 101 height 38
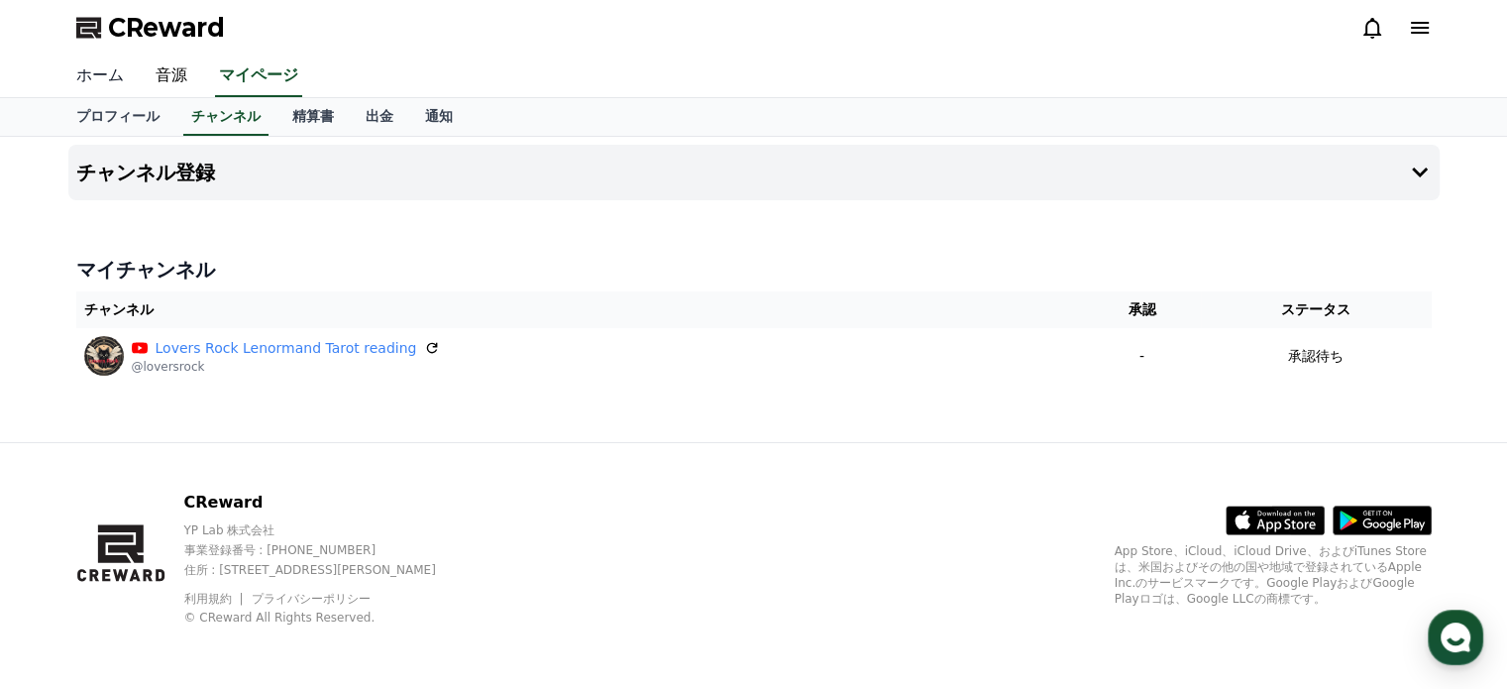
click at [87, 78] on link "ホーム" at bounding box center [99, 76] width 79 height 42
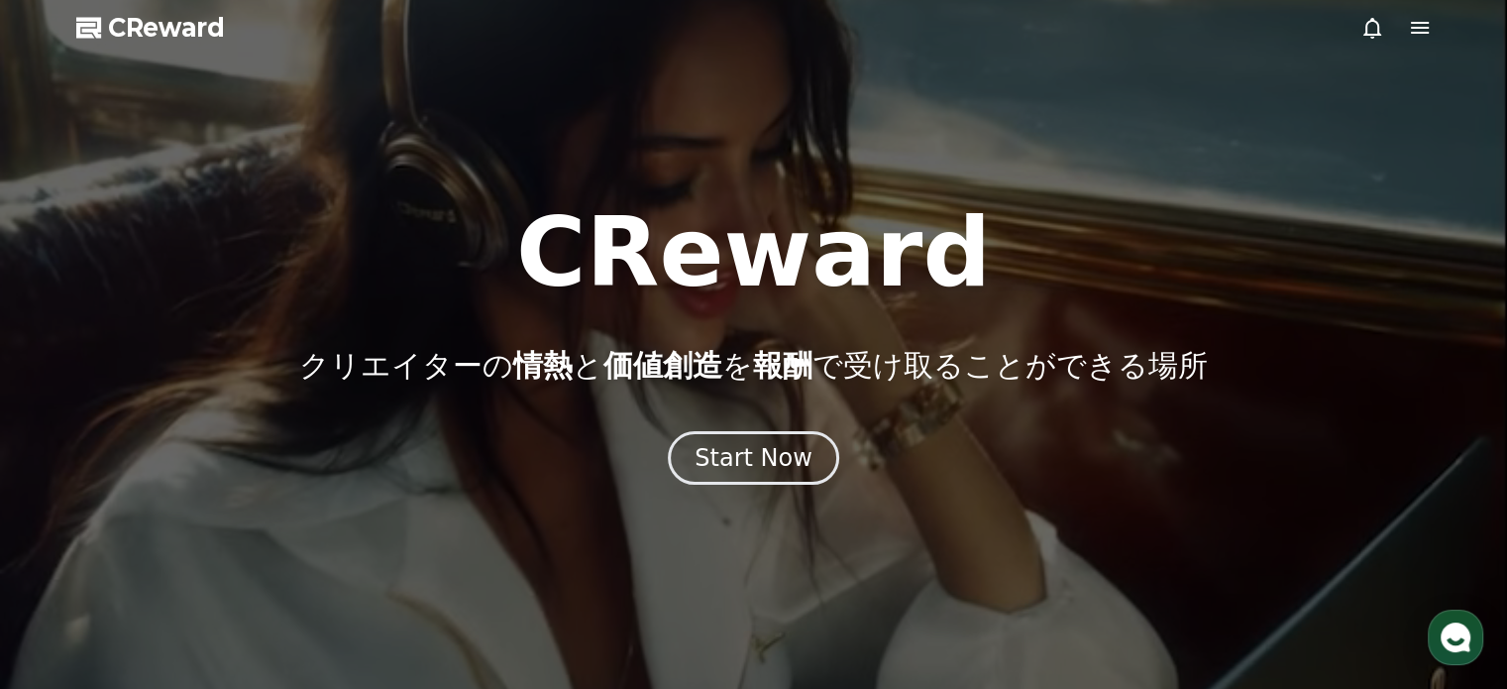
click at [1382, 32] on icon at bounding box center [1373, 28] width 24 height 24
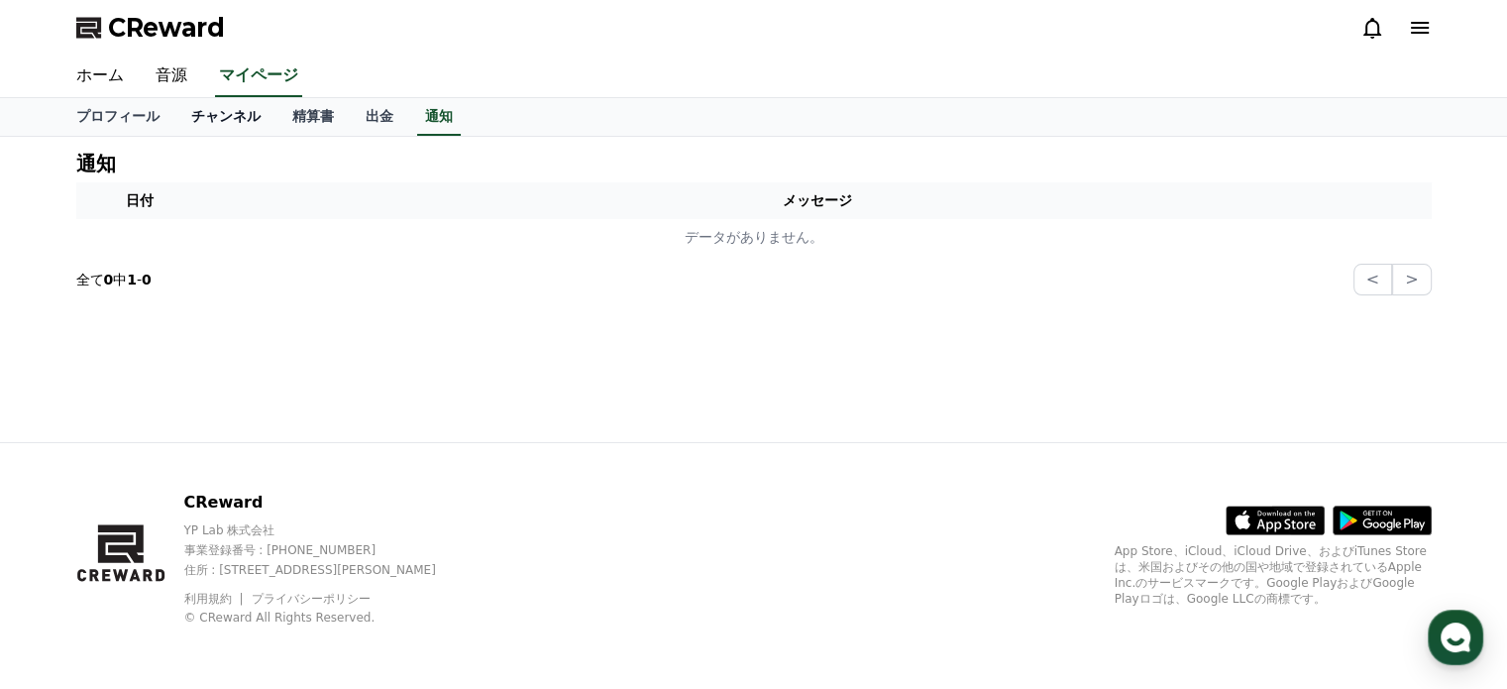
click at [178, 114] on link "チャンネル" at bounding box center [225, 117] width 101 height 38
